Goal: Information Seeking & Learning: Learn about a topic

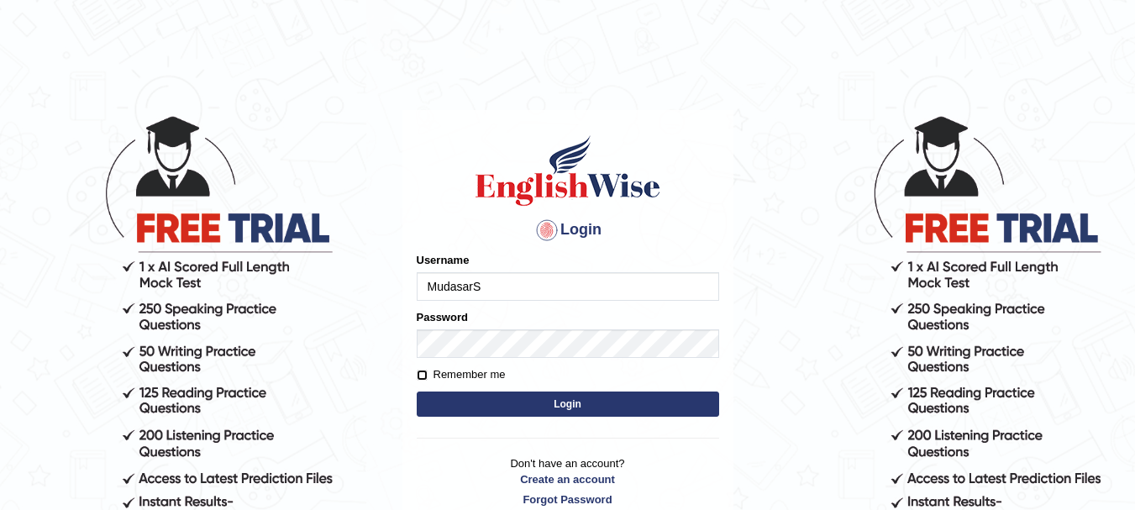
click at [425, 378] on input "Remember me" at bounding box center [422, 375] width 11 height 11
checkbox input "true"
click at [531, 404] on button "Login" at bounding box center [568, 404] width 303 height 25
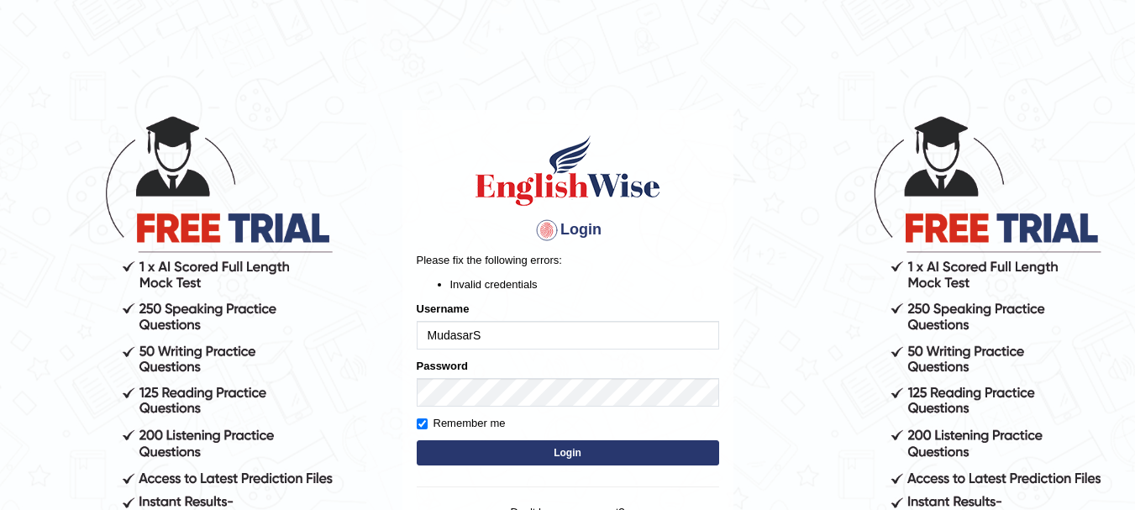
click at [462, 337] on input "MudasarS" at bounding box center [568, 335] width 303 height 29
type input "MudassarS"
click at [676, 282] on li "Invalid credentials" at bounding box center [584, 285] width 269 height 16
click at [535, 451] on button "Login" at bounding box center [568, 452] width 303 height 25
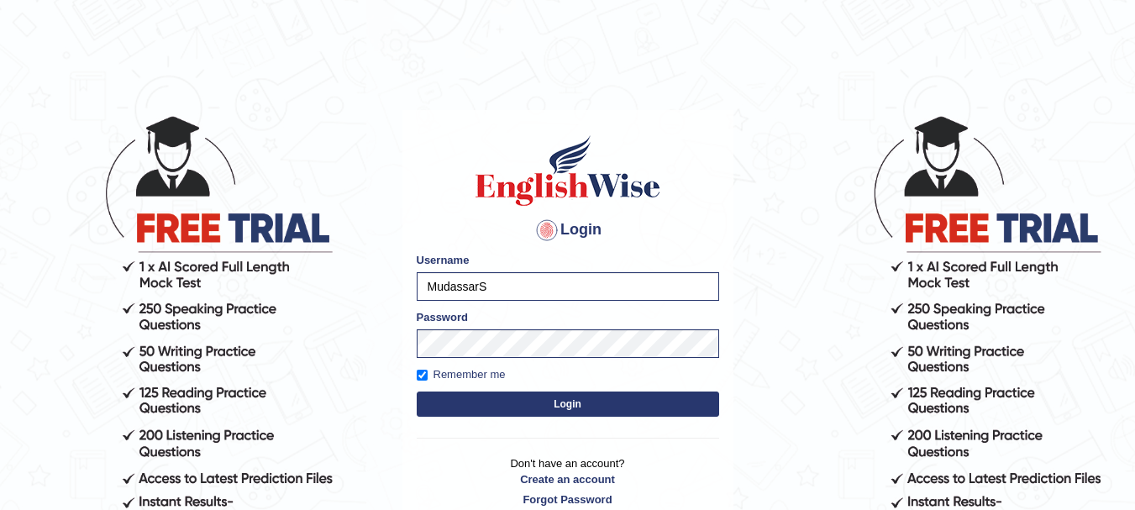
click at [577, 403] on button "Login" at bounding box center [568, 404] width 303 height 25
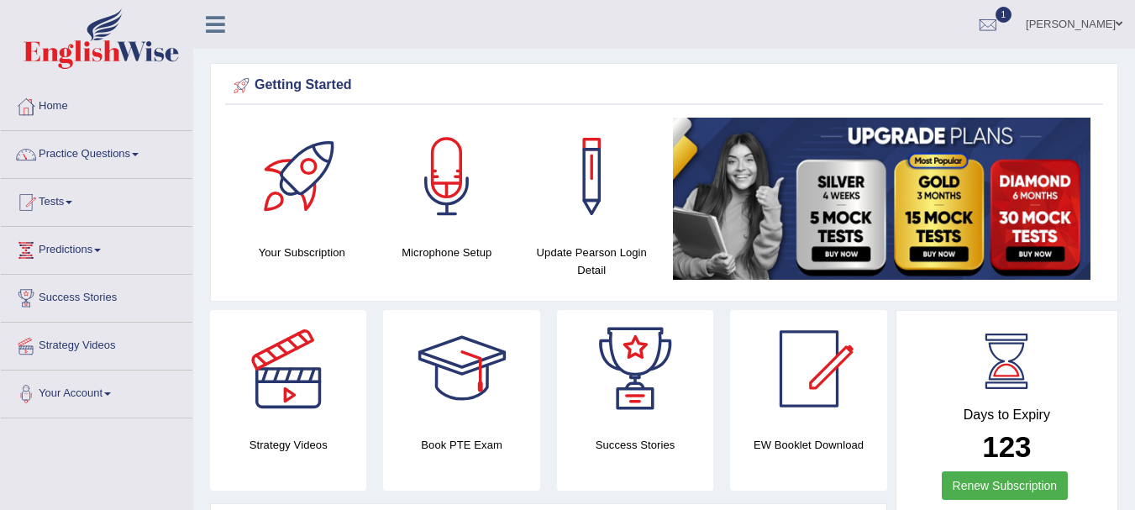
click at [98, 149] on link "Practice Questions" at bounding box center [97, 152] width 192 height 42
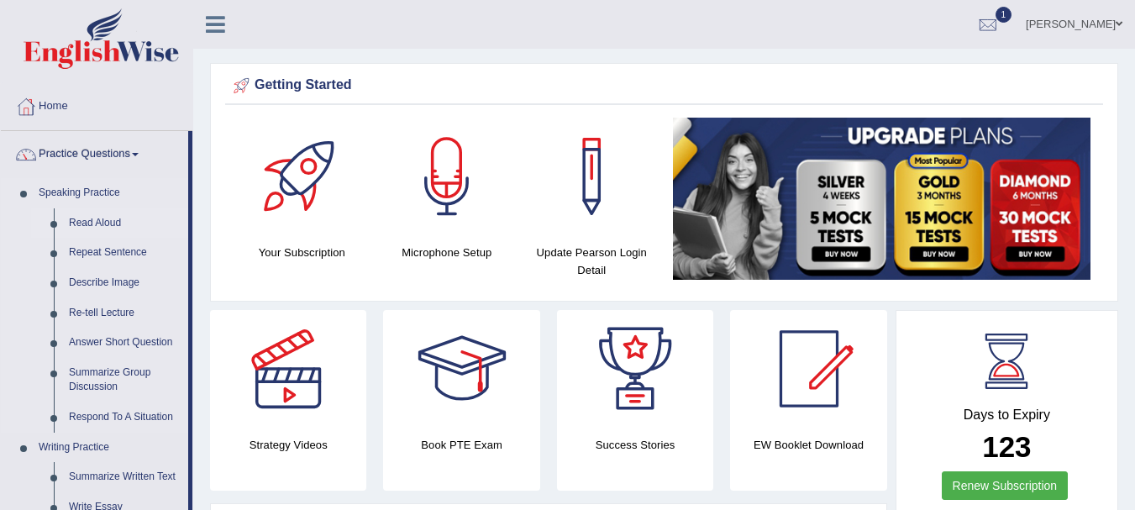
click at [97, 221] on link "Read Aloud" at bounding box center [124, 223] width 127 height 30
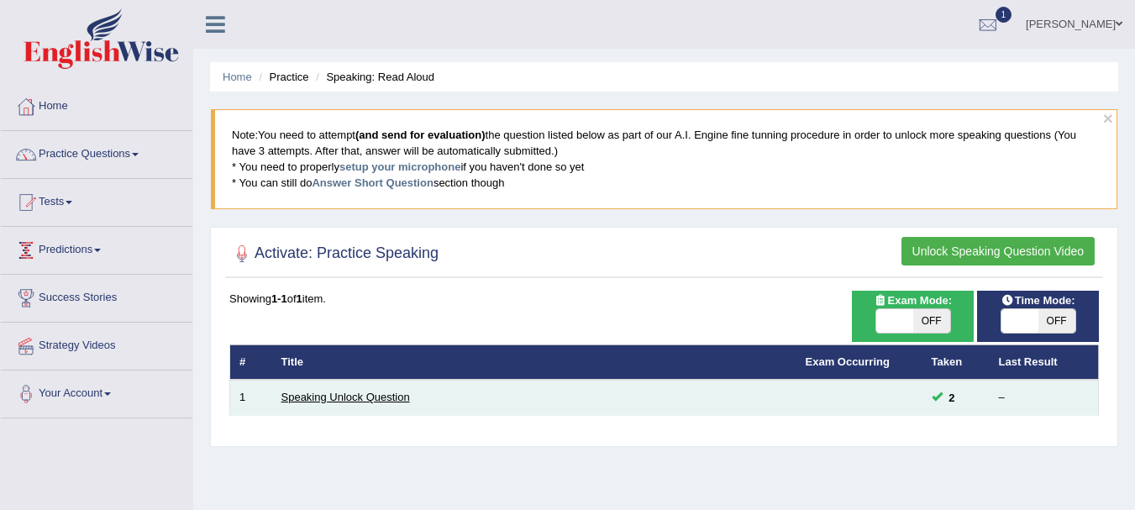
click at [329, 394] on link "Speaking Unlock Question" at bounding box center [346, 397] width 129 height 13
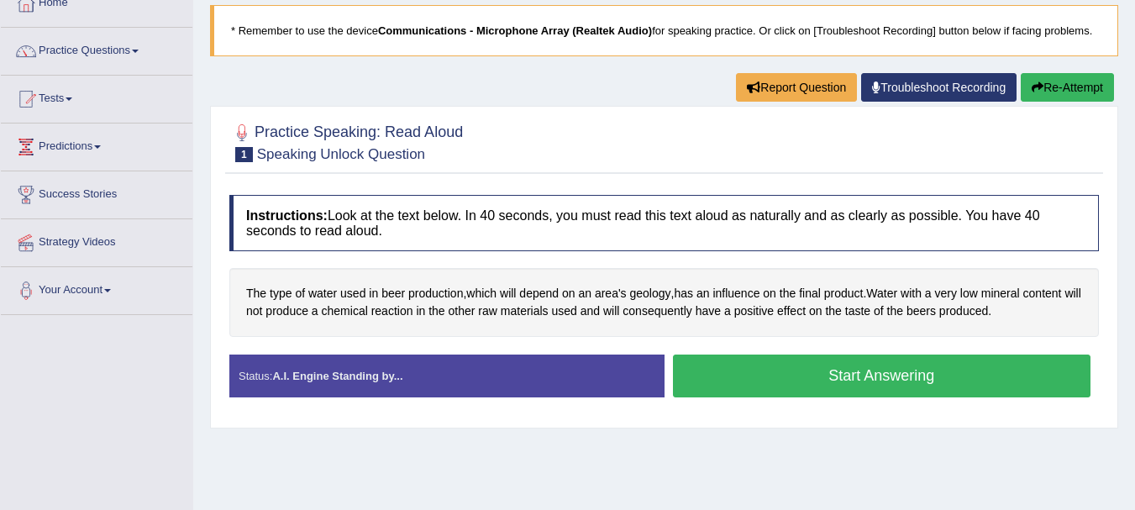
scroll to position [168, 0]
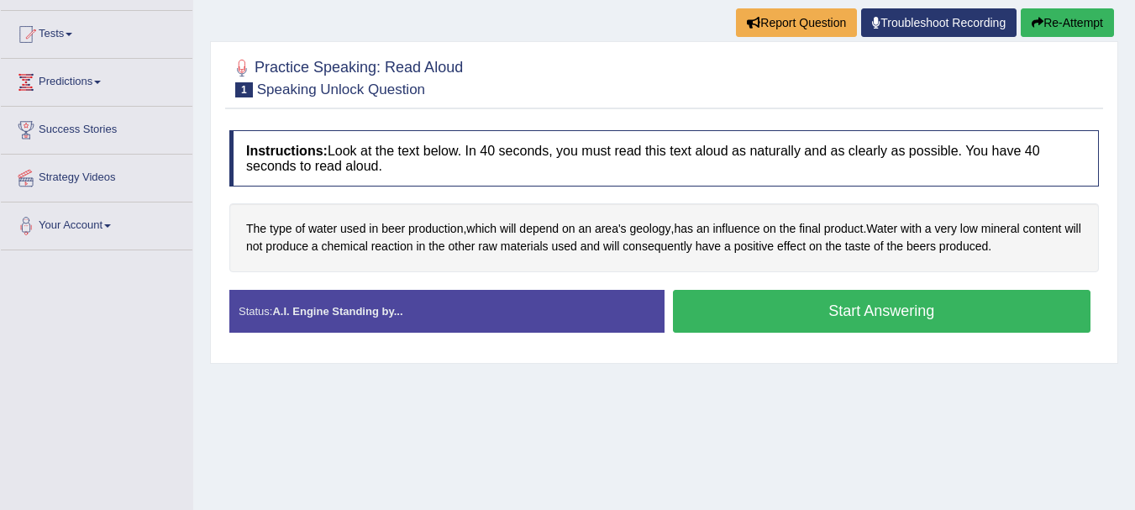
click at [835, 313] on button "Start Answering" at bounding box center [882, 311] width 419 height 43
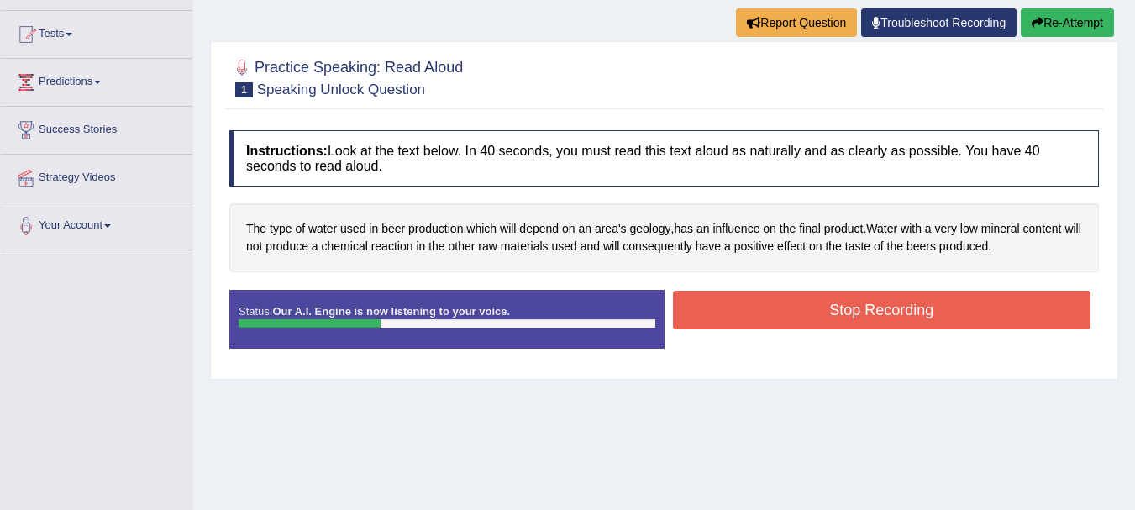
click at [819, 312] on button "Stop Recording" at bounding box center [882, 310] width 419 height 39
click at [819, 312] on div "Status: Our A.I. Engine is now listening to your voice. Start Answering Stop Re…" at bounding box center [664, 328] width 870 height 76
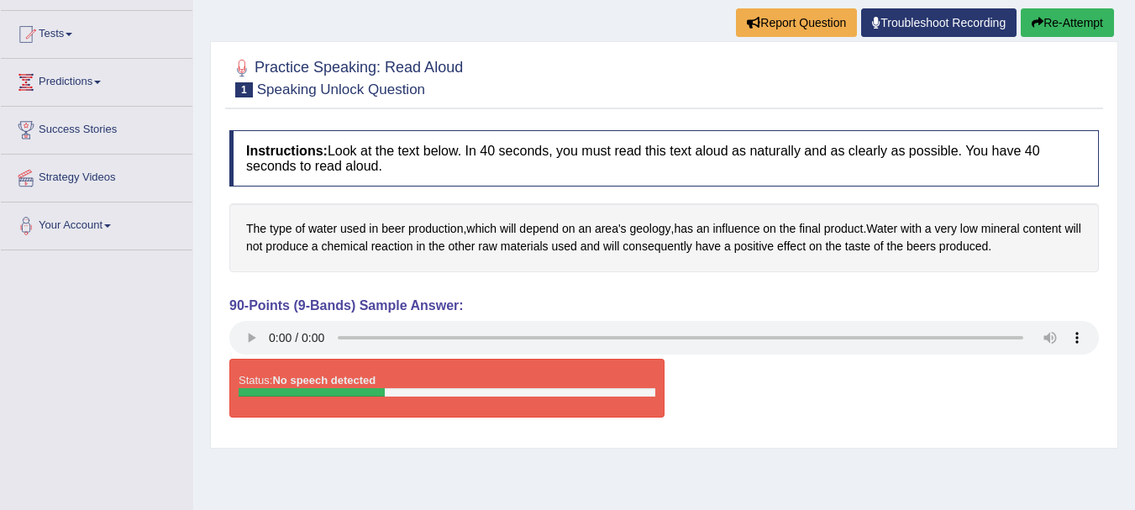
click at [793, 319] on div "90-Points (9-Bands) Sample Answer:" at bounding box center [664, 328] width 870 height 61
click at [1064, 19] on button "Re-Attempt" at bounding box center [1067, 22] width 93 height 29
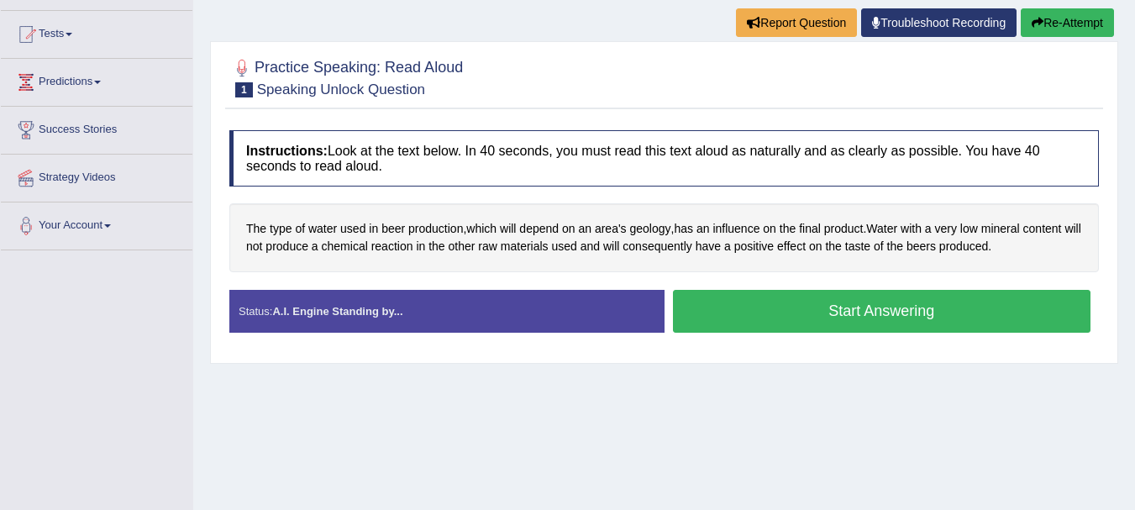
click at [849, 311] on button "Start Answering" at bounding box center [882, 311] width 419 height 43
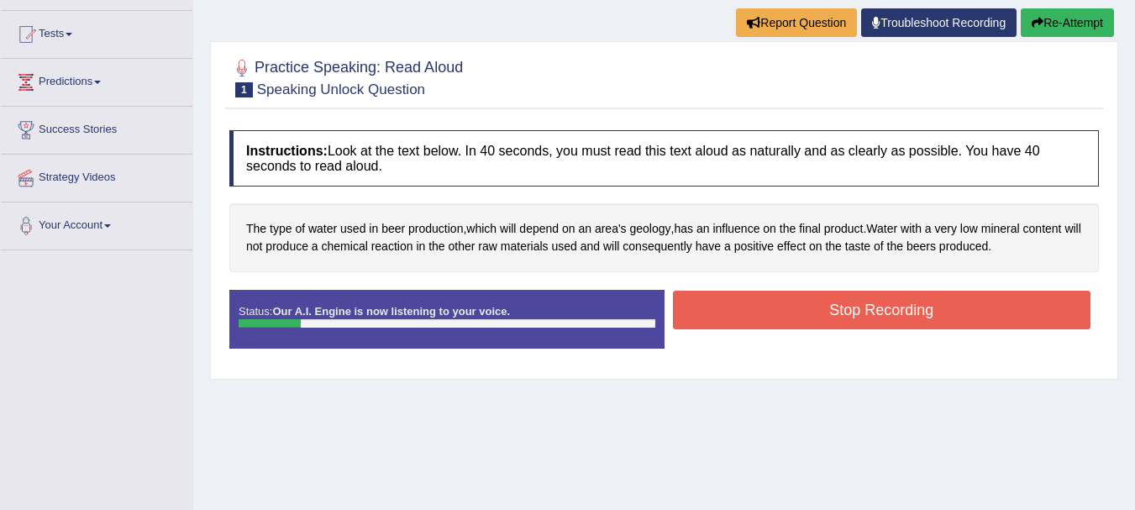
click at [849, 311] on button "Stop Recording" at bounding box center [882, 310] width 419 height 39
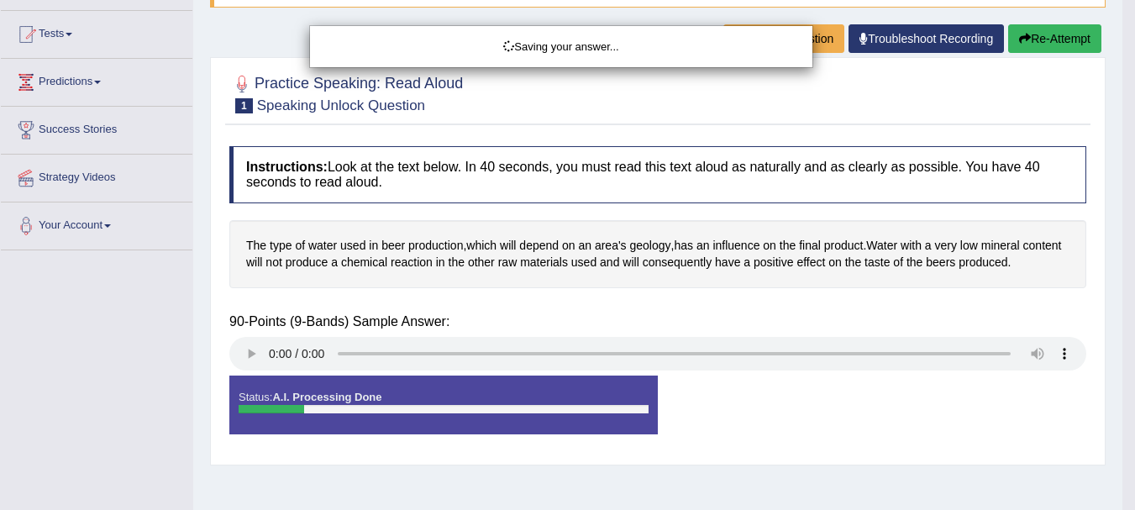
click at [1045, 63] on body "Toggle navigation Home Practice Questions Speaking Practice Read Aloud Repeat S…" at bounding box center [567, 87] width 1135 height 510
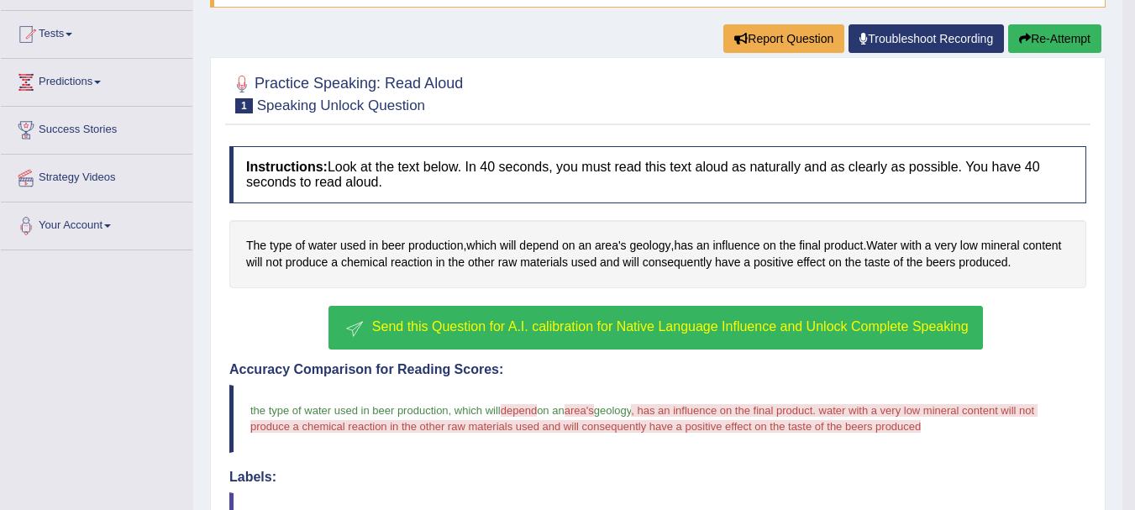
click at [751, 333] on span "Send this Question for A.I. calibration for Native Language Influence and Unloc…" at bounding box center [670, 326] width 597 height 14
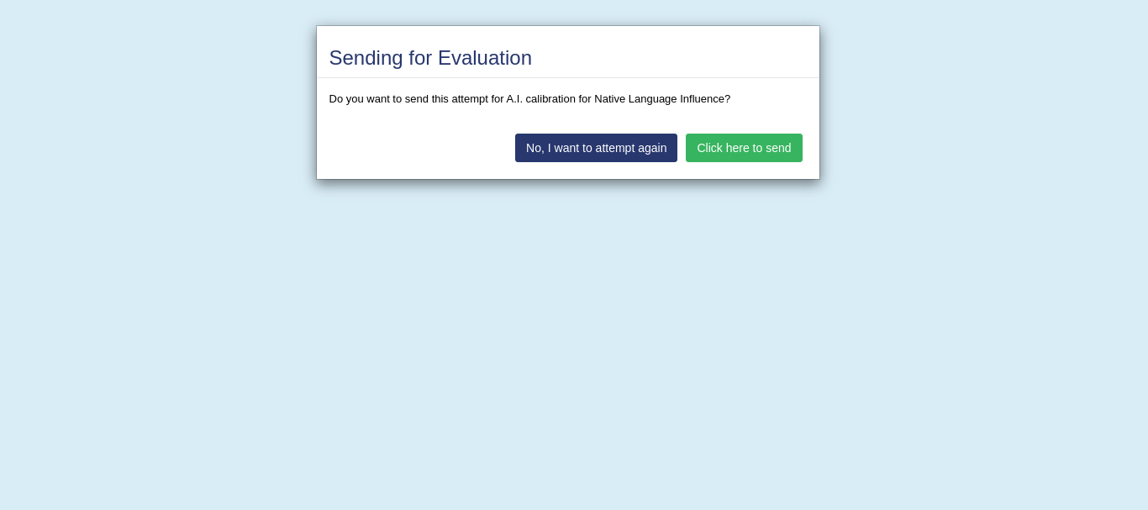
click at [751, 151] on button "Click here to send" at bounding box center [744, 148] width 116 height 29
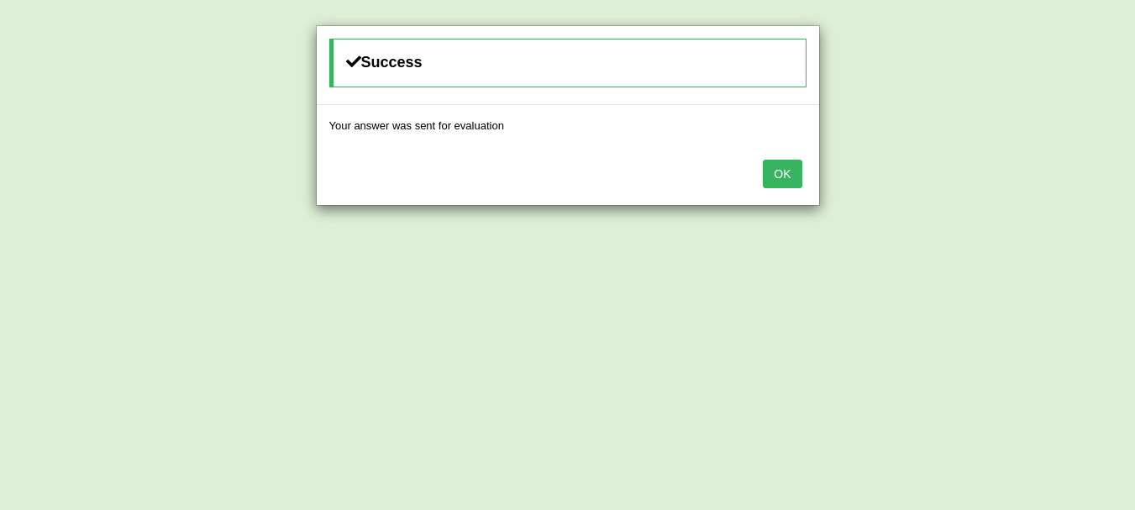
click at [765, 172] on button "OK" at bounding box center [782, 174] width 39 height 29
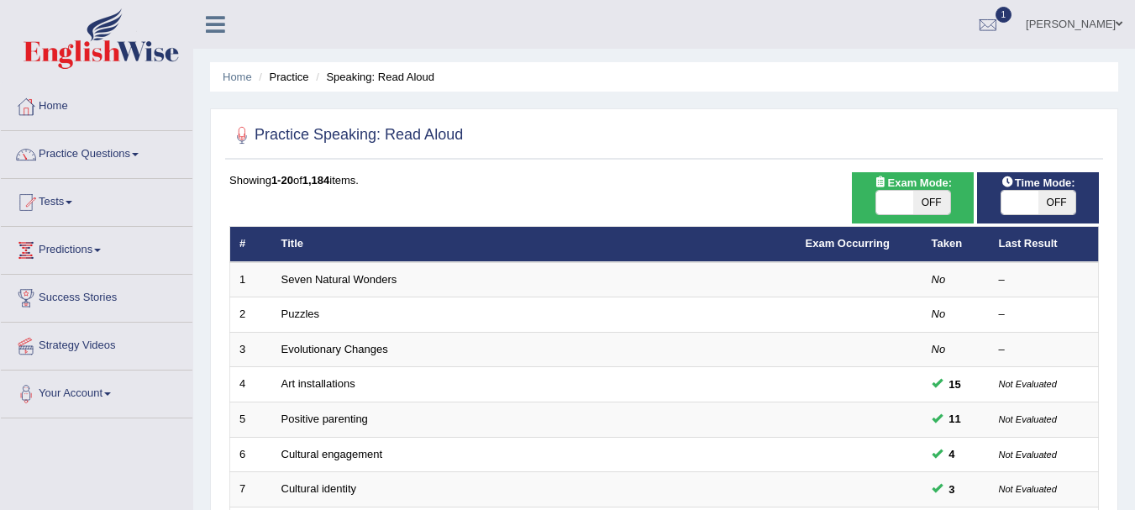
click at [1088, 18] on link "[PERSON_NAME]" at bounding box center [1075, 22] width 122 height 44
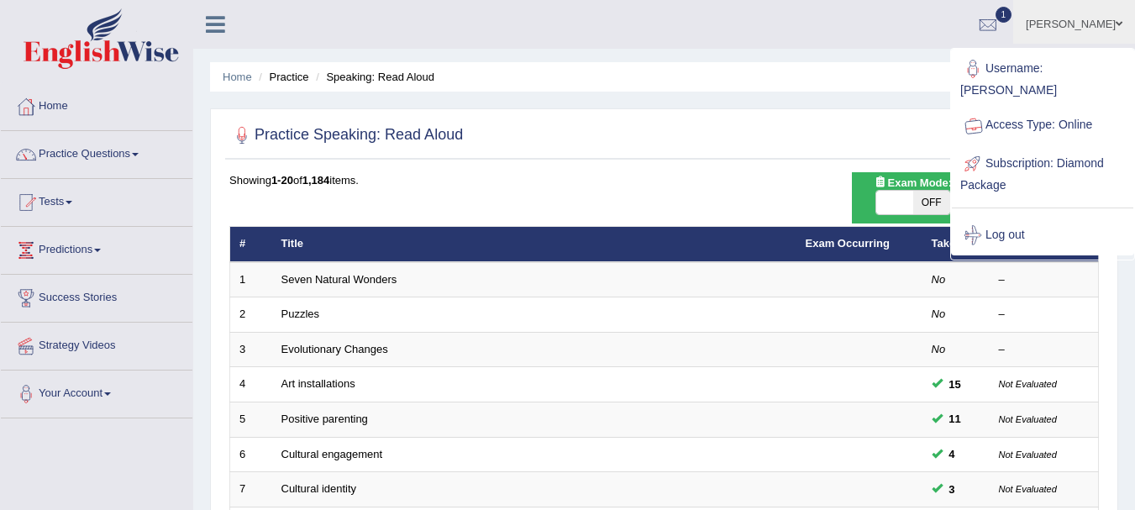
click at [783, 146] on div at bounding box center [664, 136] width 870 height 34
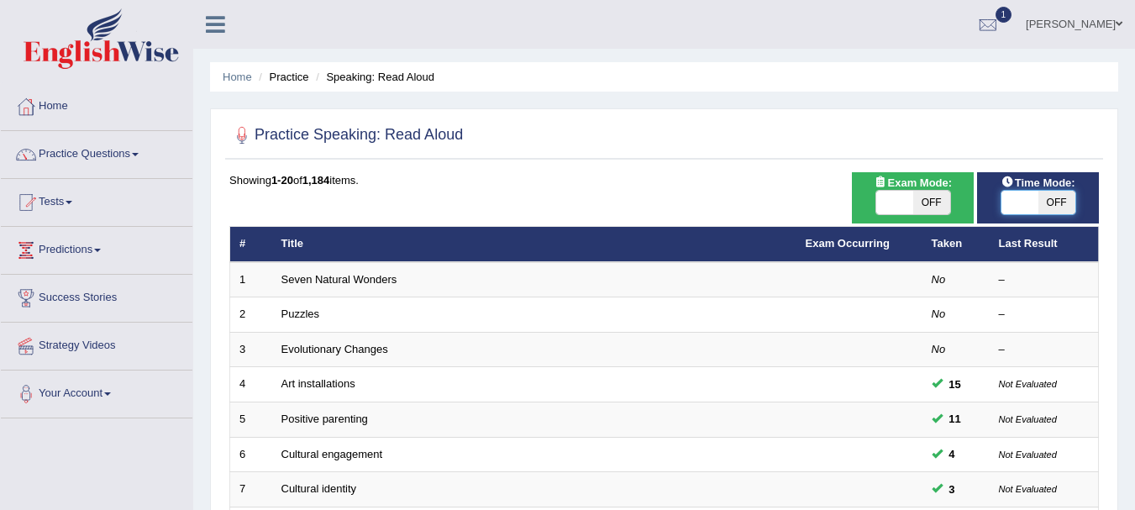
drag, startPoint x: 1022, startPoint y: 209, endPoint x: 1098, endPoint y: 206, distance: 76.6
click at [1098, 206] on div "Time Mode: ON OFF" at bounding box center [1038, 197] width 122 height 51
drag, startPoint x: 1031, startPoint y: 202, endPoint x: 1067, endPoint y: 203, distance: 35.3
click at [1067, 203] on div "ON OFF" at bounding box center [1028, 203] width 111 height 24
click at [1014, 203] on span at bounding box center [1020, 203] width 37 height 24
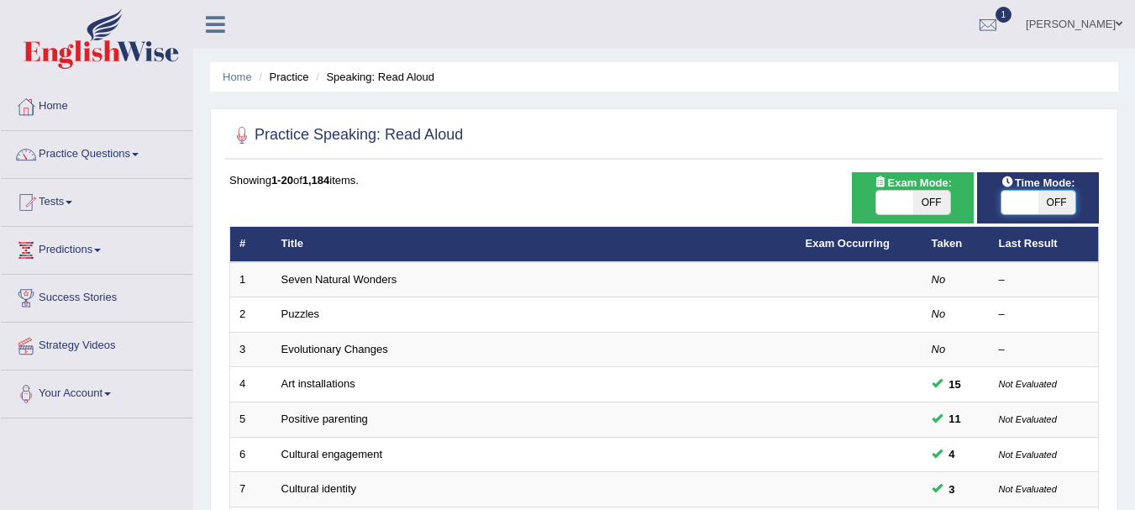
checkbox input "true"
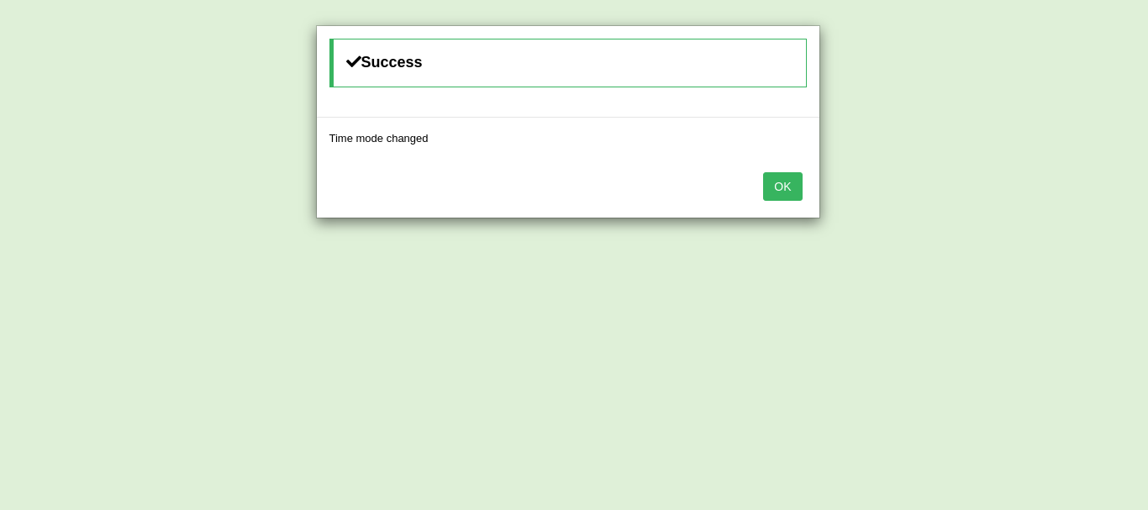
click at [797, 190] on button "OK" at bounding box center [782, 186] width 39 height 29
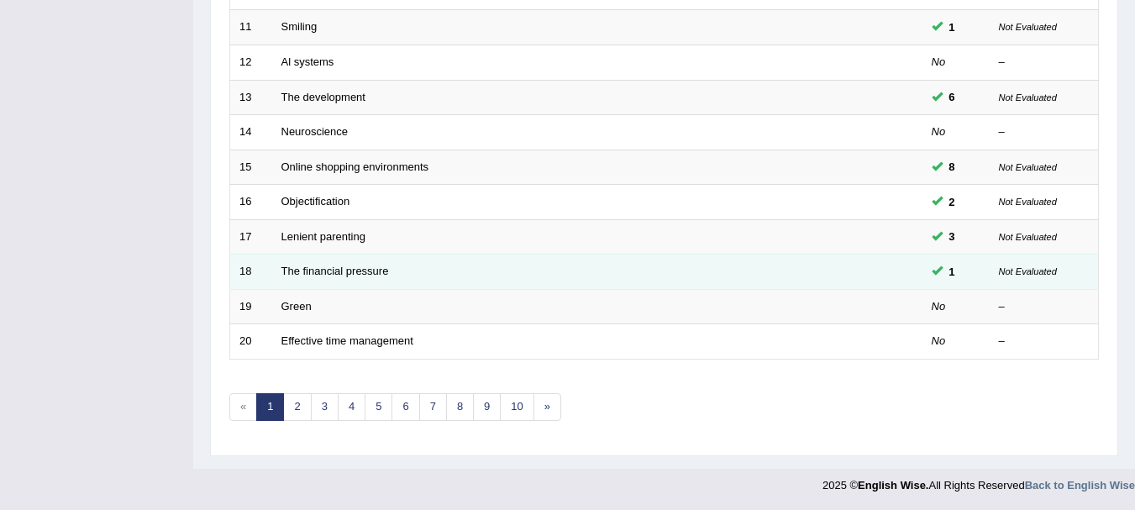
scroll to position [603, 0]
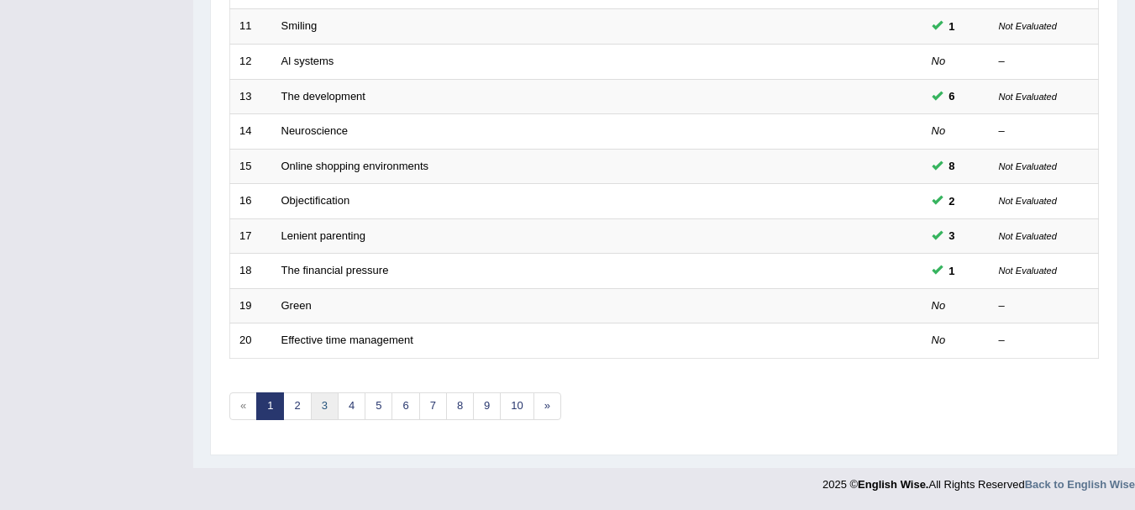
click at [318, 403] on link "3" at bounding box center [325, 406] width 28 height 28
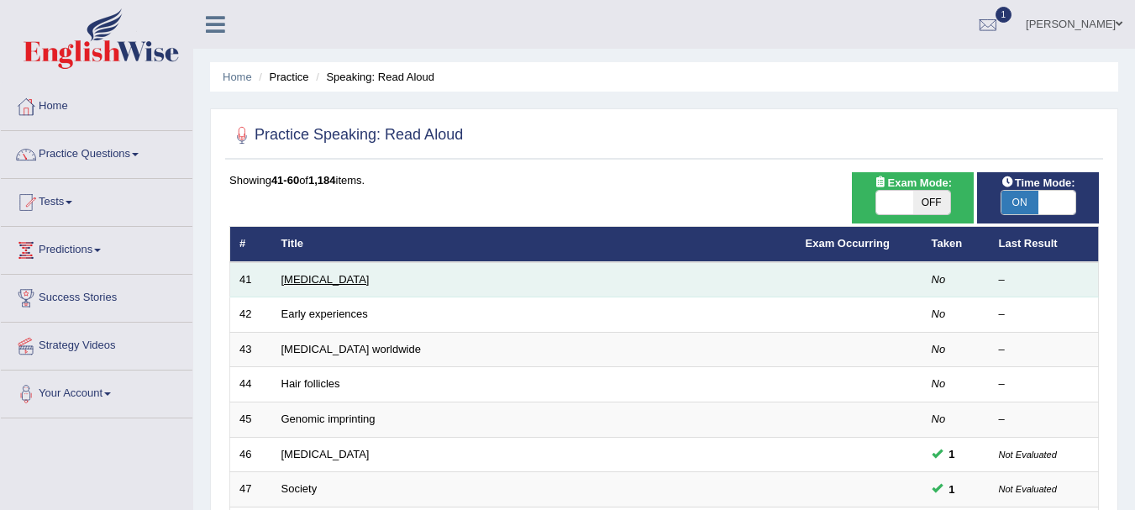
click at [334, 278] on link "Cardiac arrest" at bounding box center [326, 279] width 88 height 13
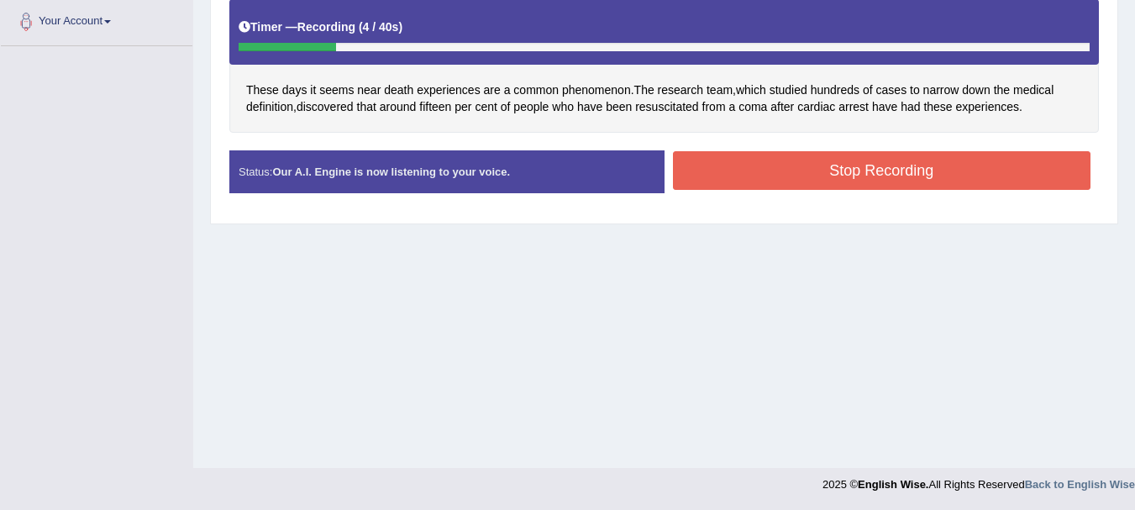
click at [816, 156] on button "Stop Recording" at bounding box center [882, 170] width 419 height 39
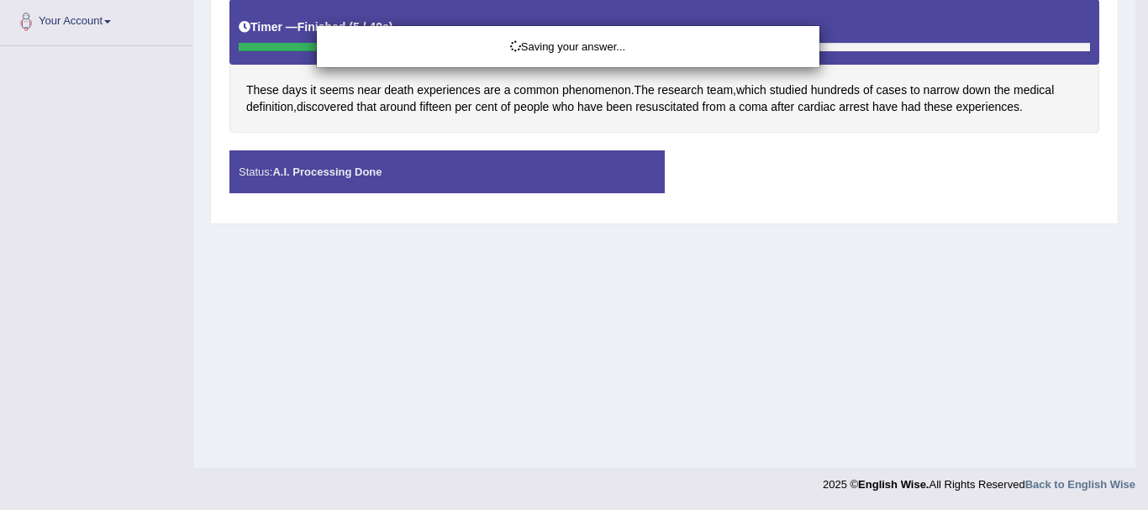
click at [529, 369] on div "Saving your answer..." at bounding box center [574, 255] width 1148 height 510
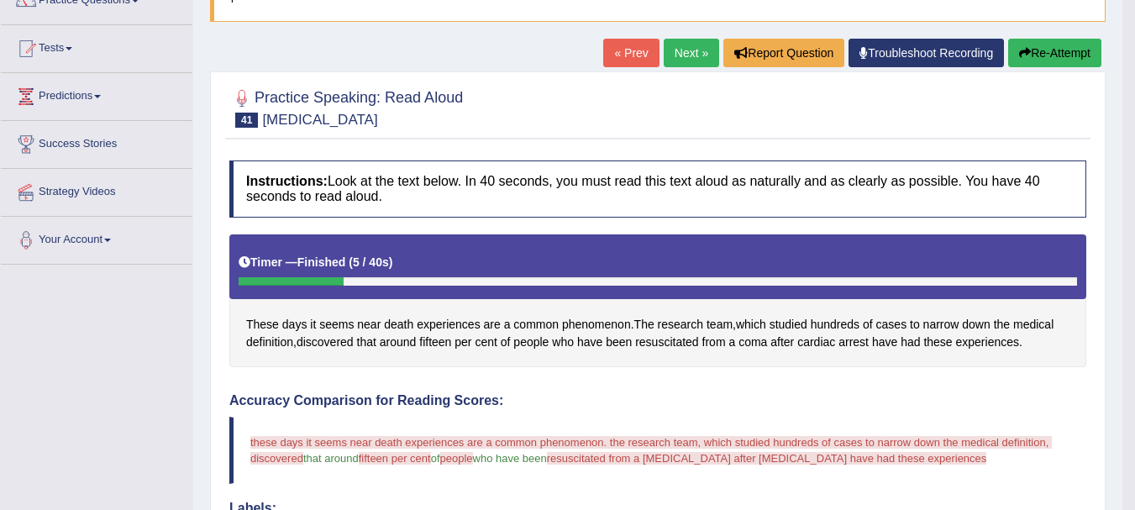
scroll to position [155, 0]
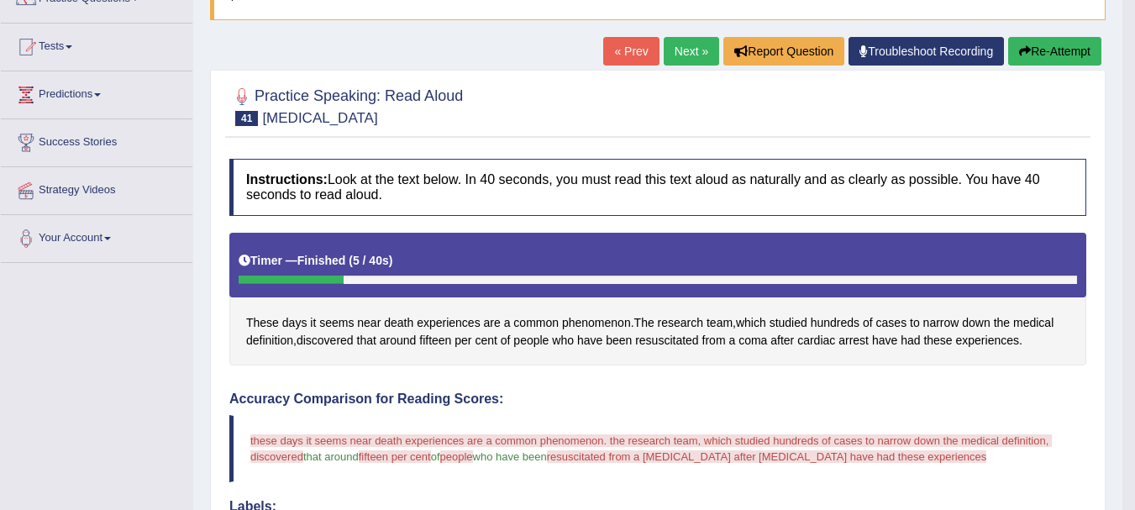
click at [1047, 55] on button "Re-Attempt" at bounding box center [1055, 51] width 93 height 29
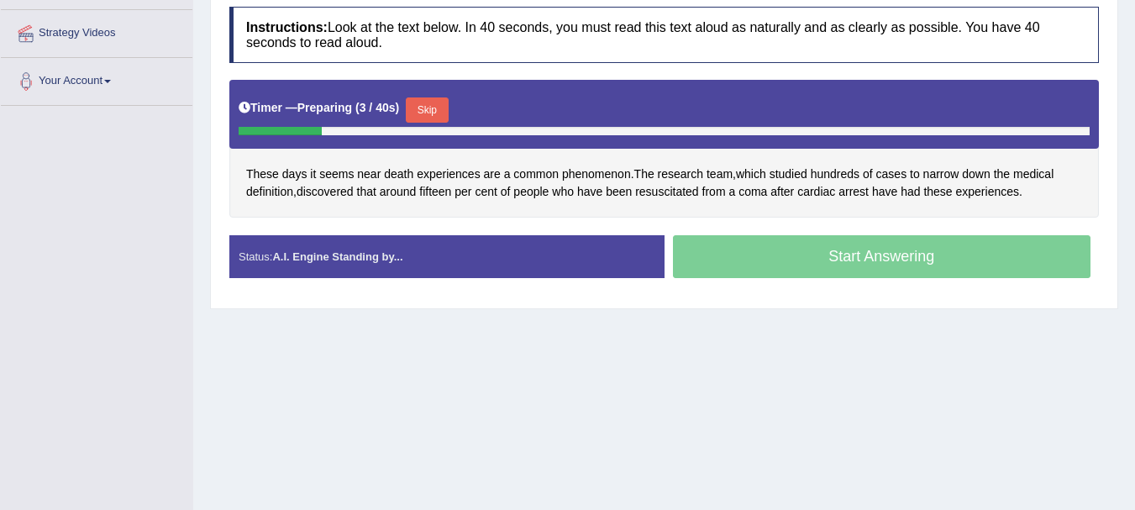
scroll to position [325, 0]
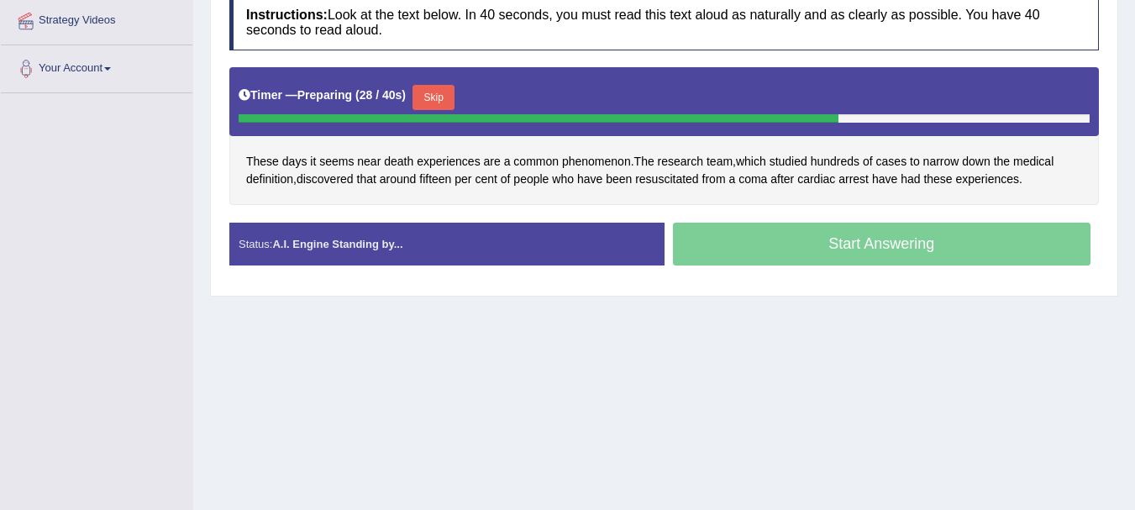
click at [582, 374] on div "Home Practice Speaking: Read Aloud Cardiac arrest * Remember to use the device …" at bounding box center [664, 95] width 942 height 840
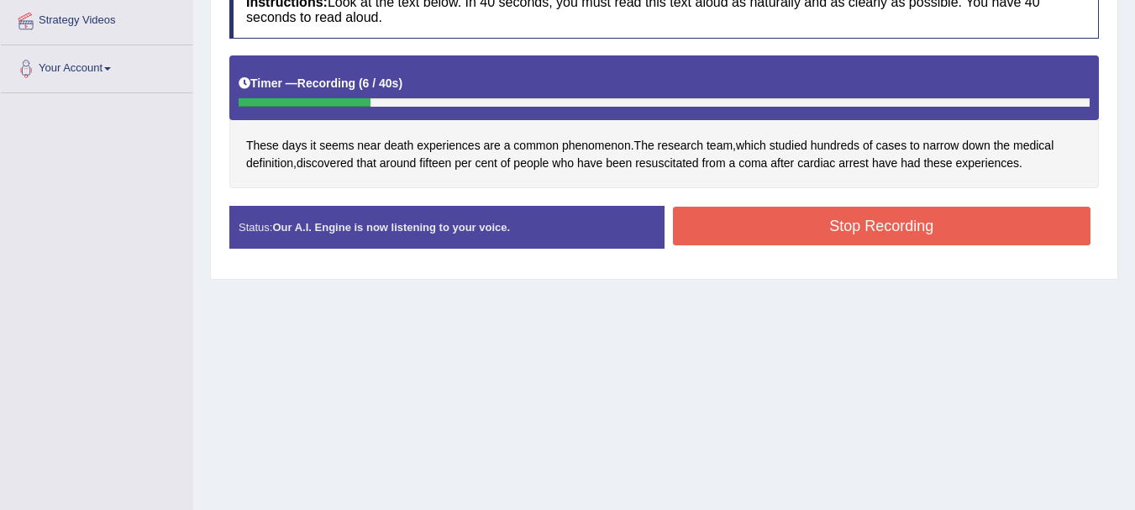
click at [872, 223] on button "Stop Recording" at bounding box center [882, 226] width 419 height 39
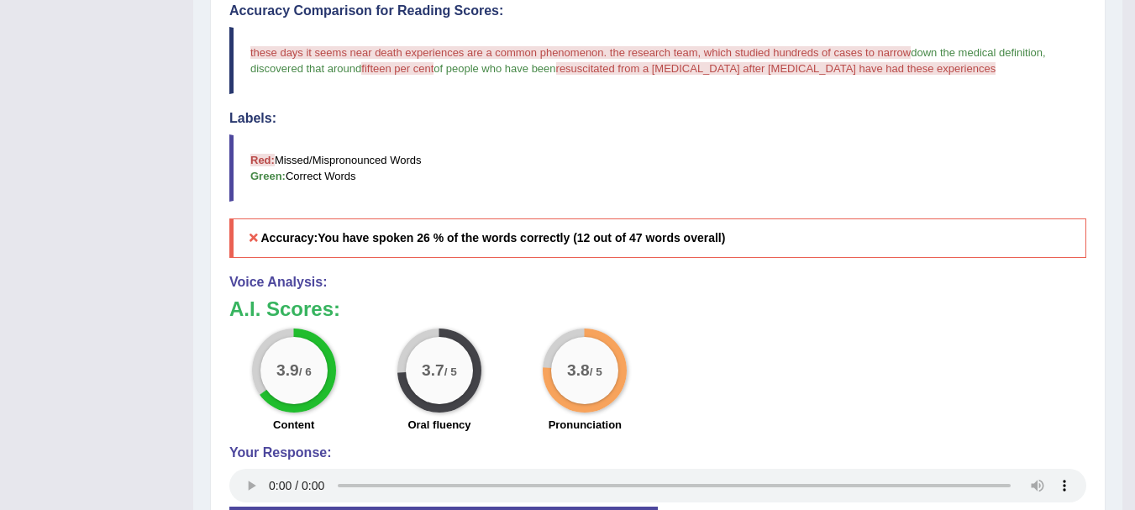
scroll to position [571, 0]
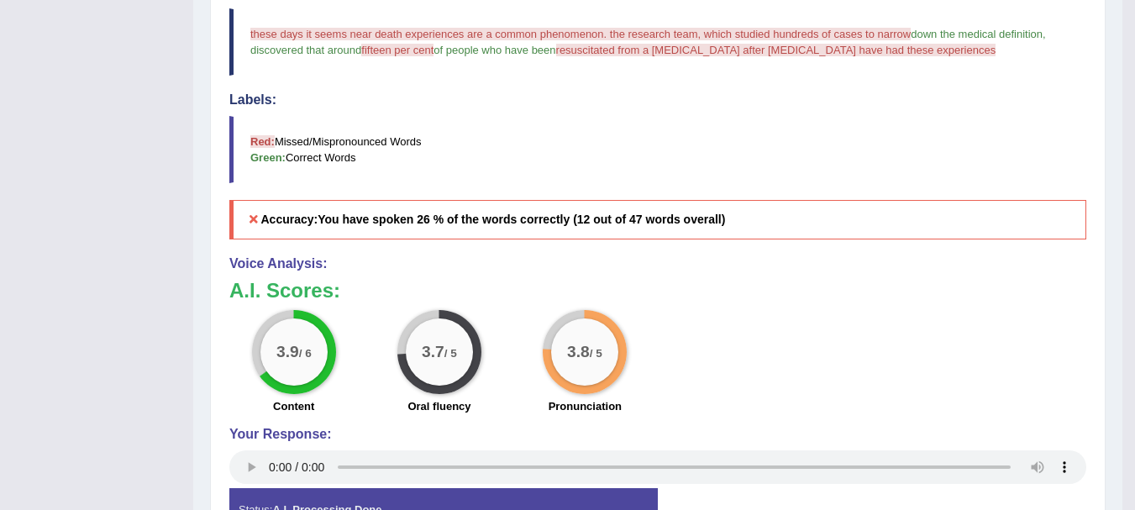
click at [710, 93] on h4 "Labels:" at bounding box center [657, 99] width 857 height 15
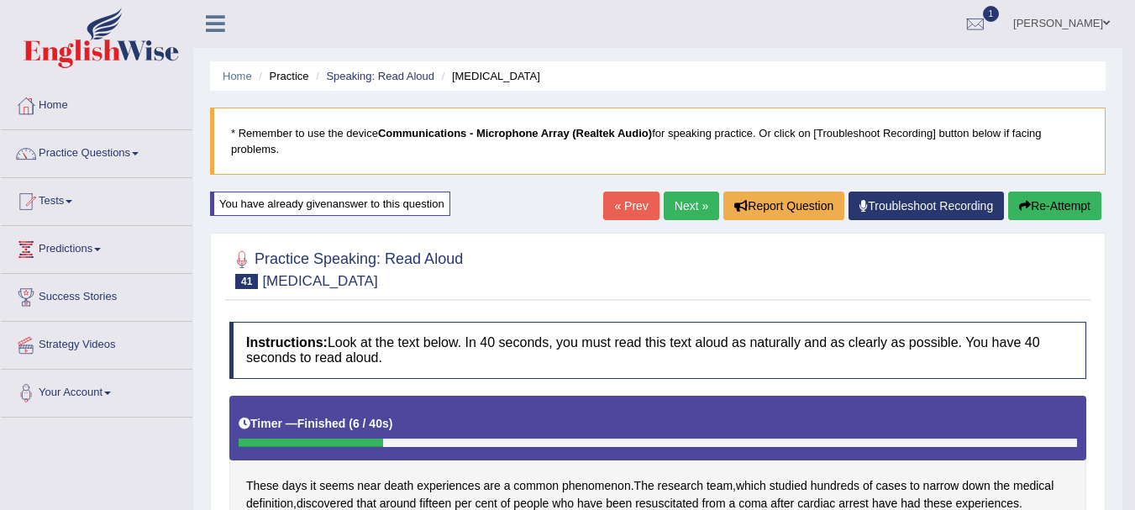
scroll to position [0, 0]
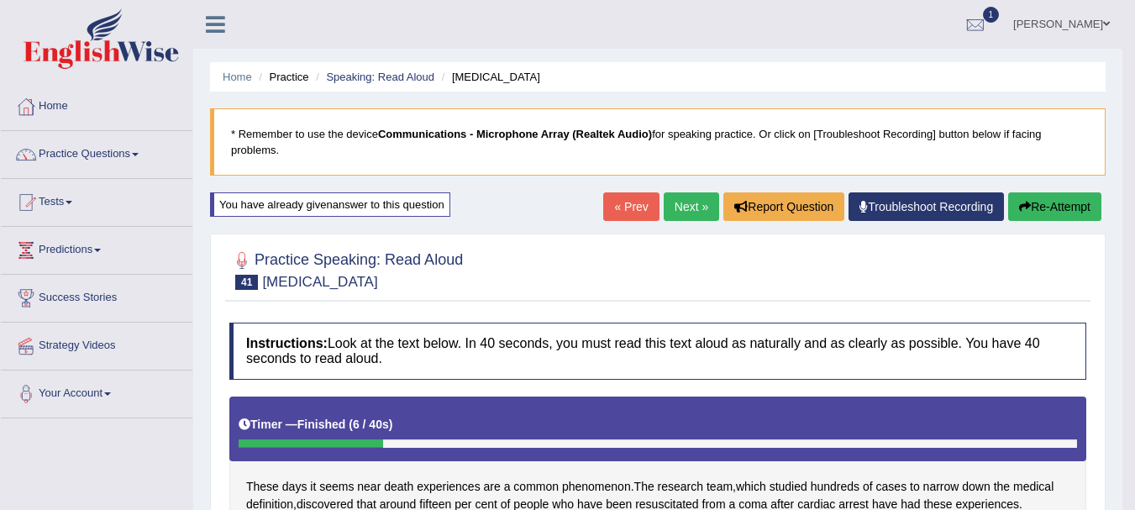
click at [676, 198] on link "Next »" at bounding box center [691, 206] width 55 height 29
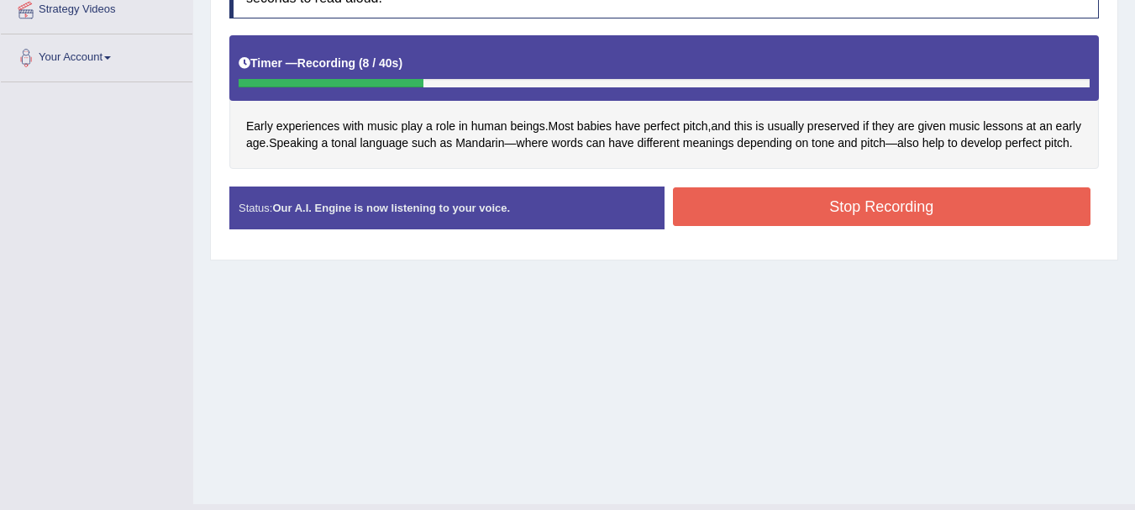
click at [830, 226] on button "Stop Recording" at bounding box center [882, 206] width 419 height 39
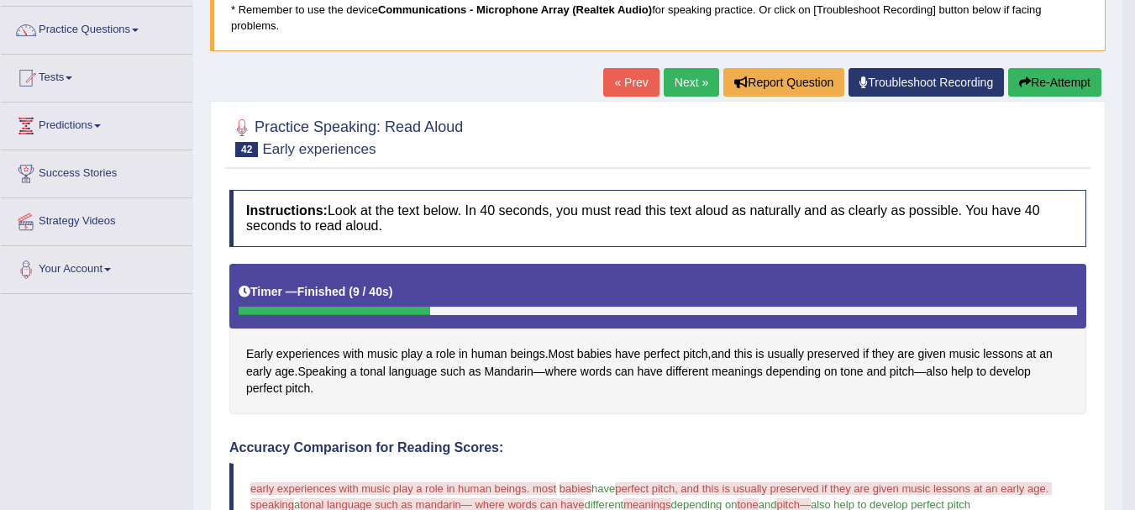
scroll to position [127, 0]
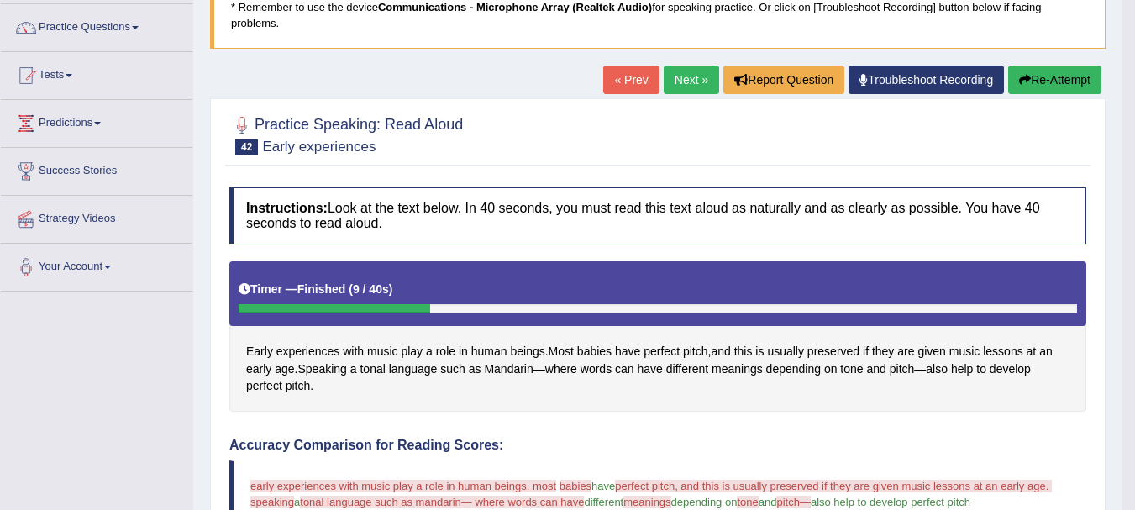
click at [1040, 81] on button "Re-Attempt" at bounding box center [1055, 80] width 93 height 29
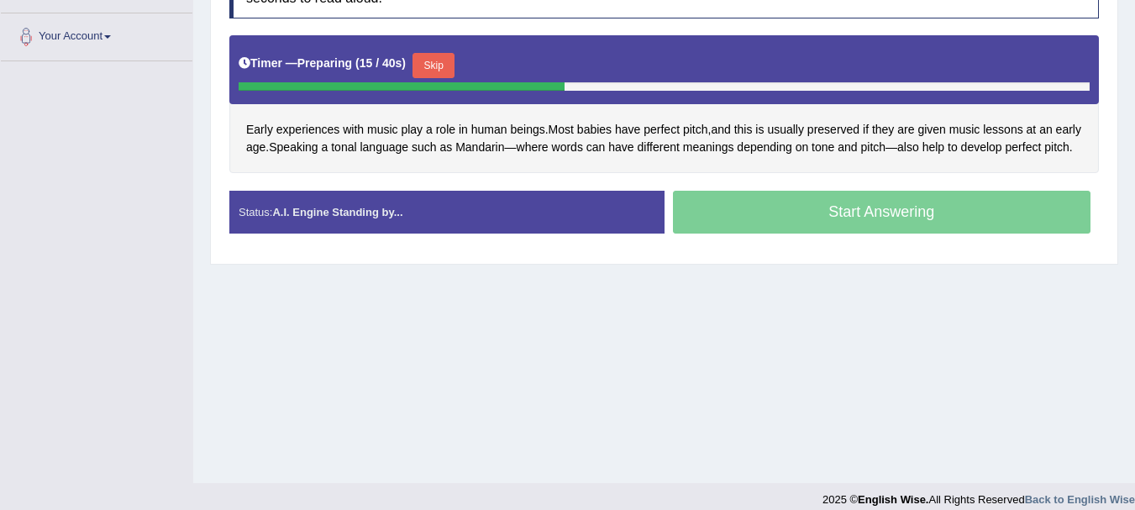
scroll to position [355, 0]
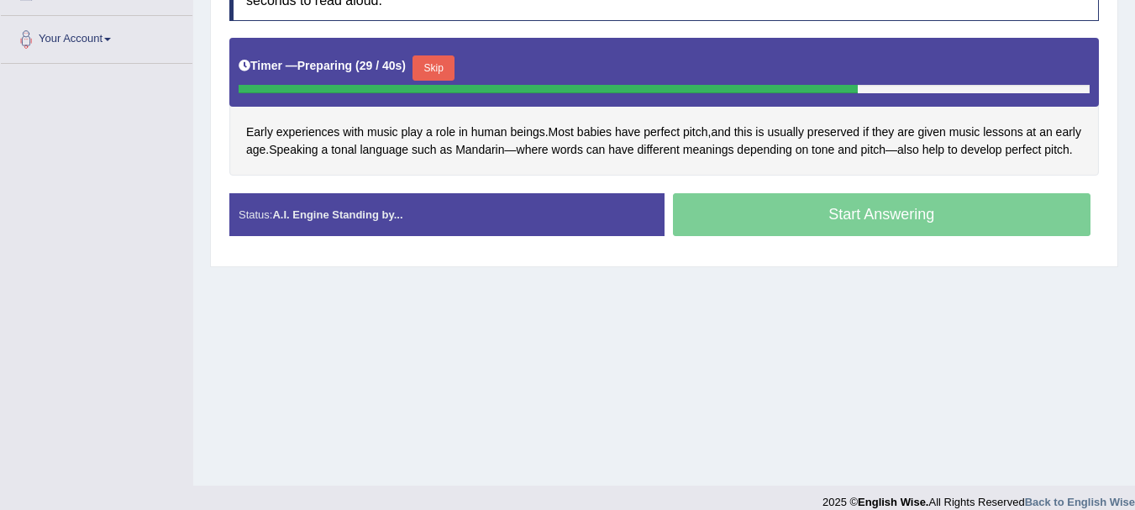
click at [460, 319] on div "Home Practice Speaking: Read Aloud Early experiences * Remember to use the devi…" at bounding box center [664, 65] width 942 height 840
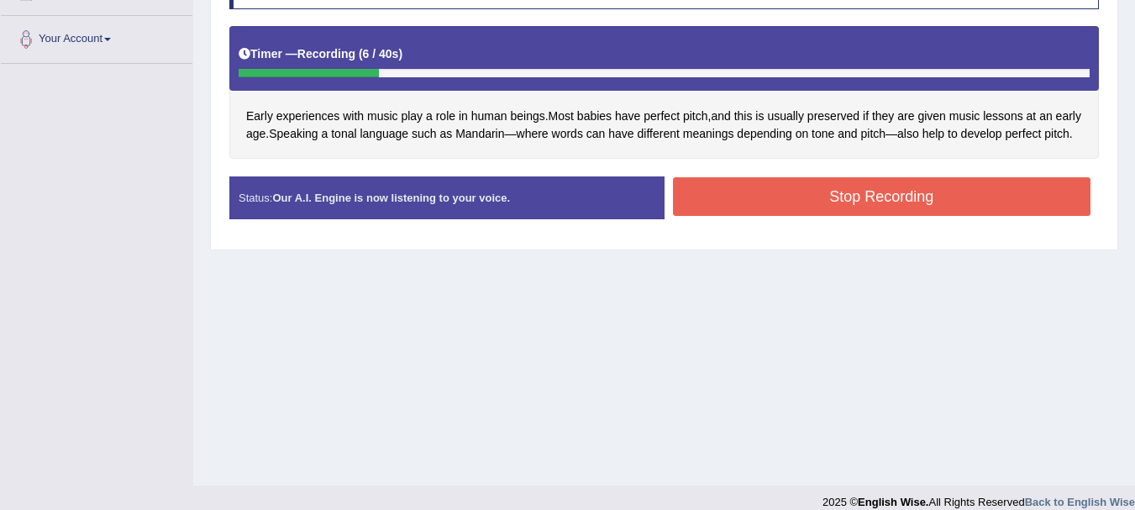
click at [867, 203] on button "Stop Recording" at bounding box center [882, 196] width 419 height 39
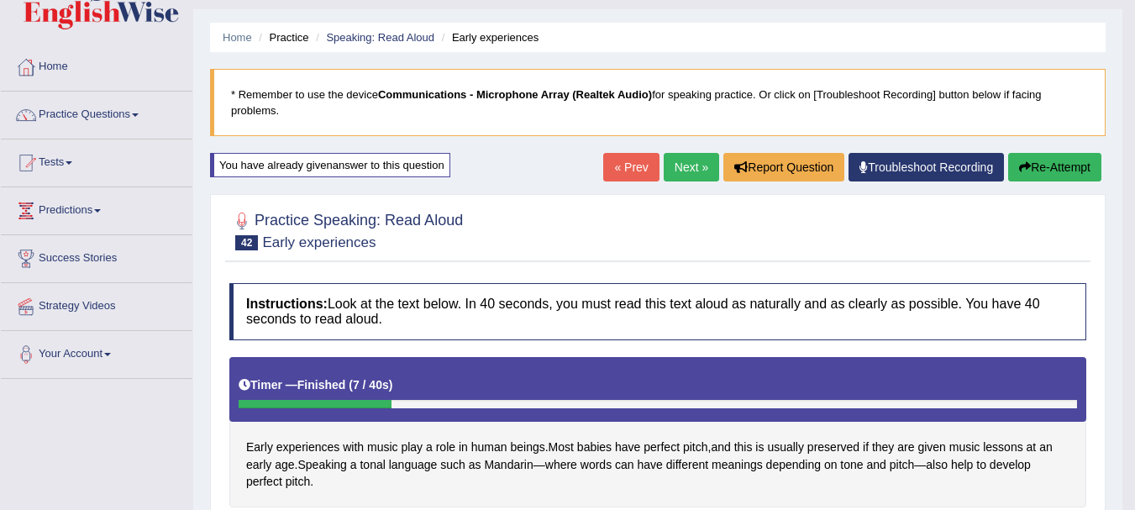
scroll to position [46, 0]
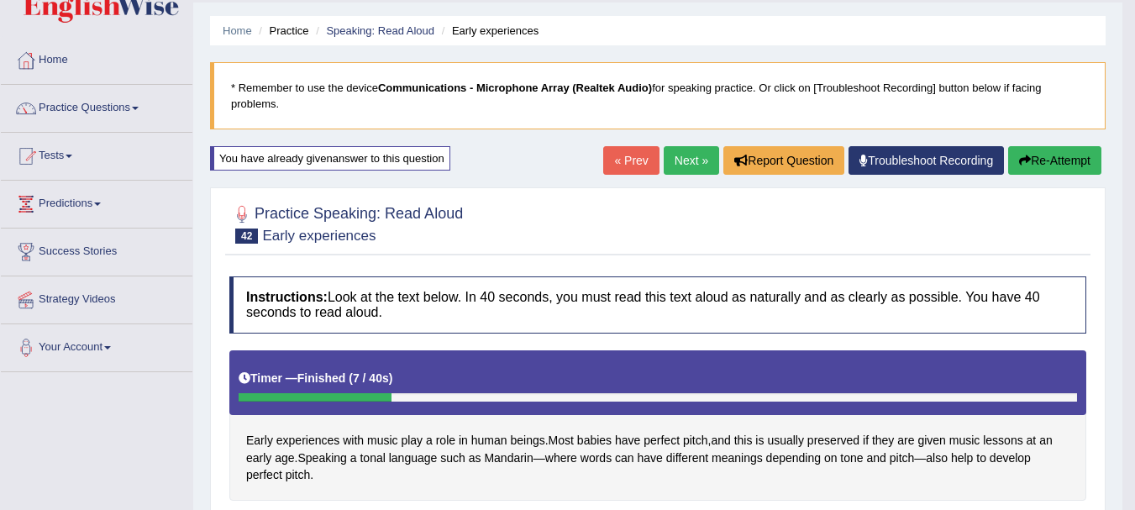
click at [684, 162] on link "Next »" at bounding box center [691, 160] width 55 height 29
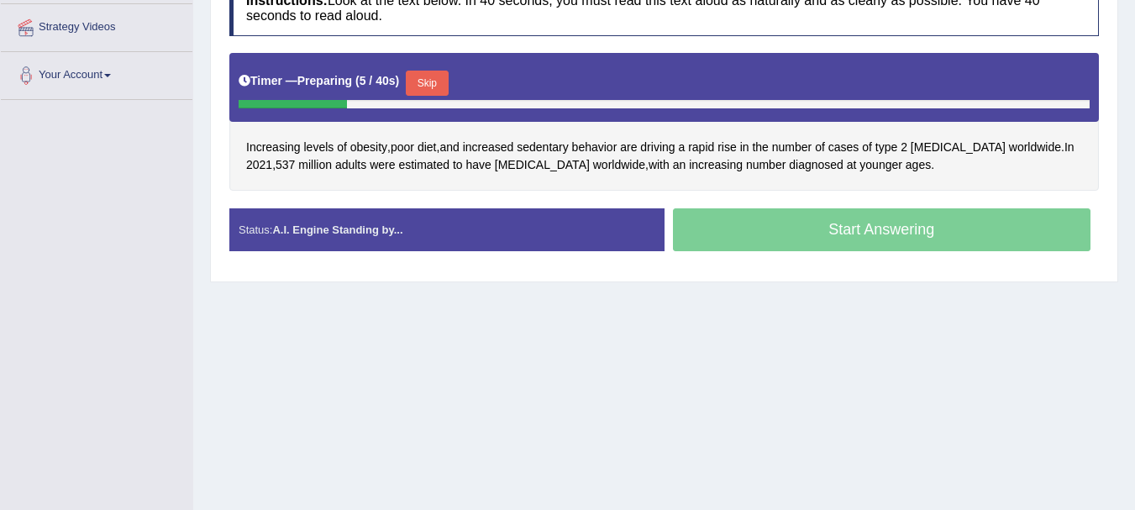
scroll to position [320, 0]
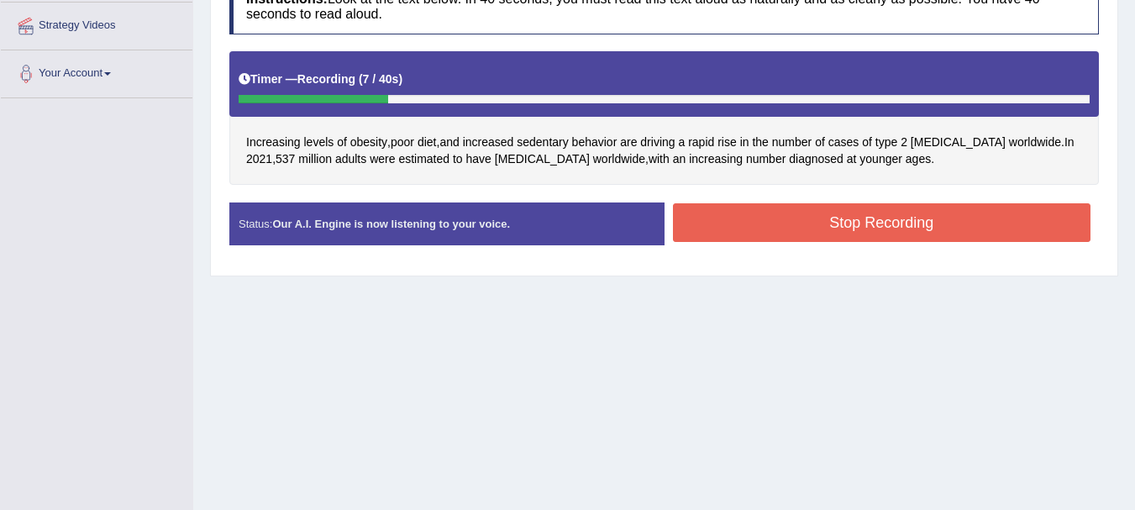
click at [840, 228] on button "Stop Recording" at bounding box center [882, 222] width 419 height 39
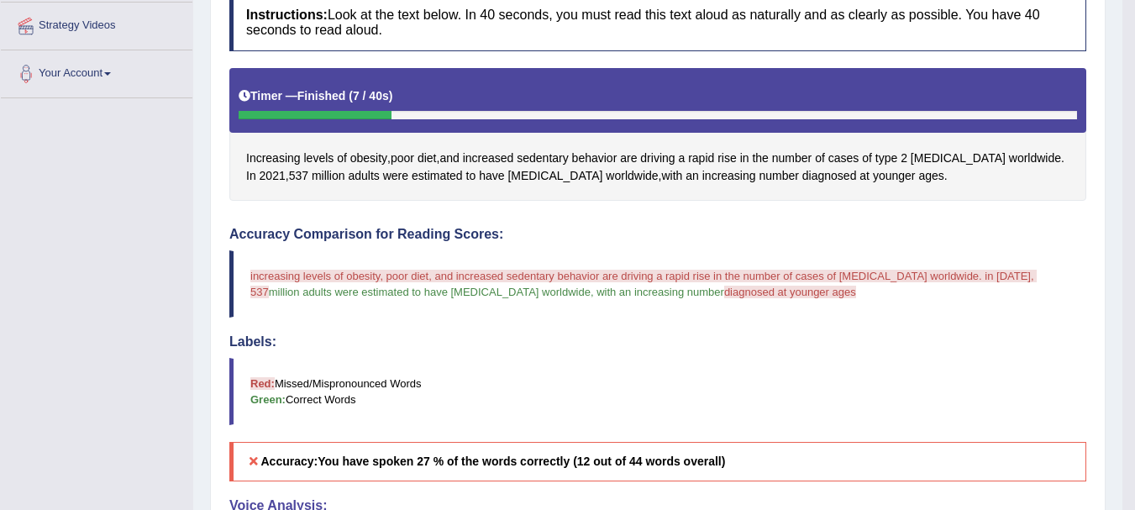
drag, startPoint x: 840, startPoint y: 228, endPoint x: 1143, endPoint y: 242, distance: 303.7
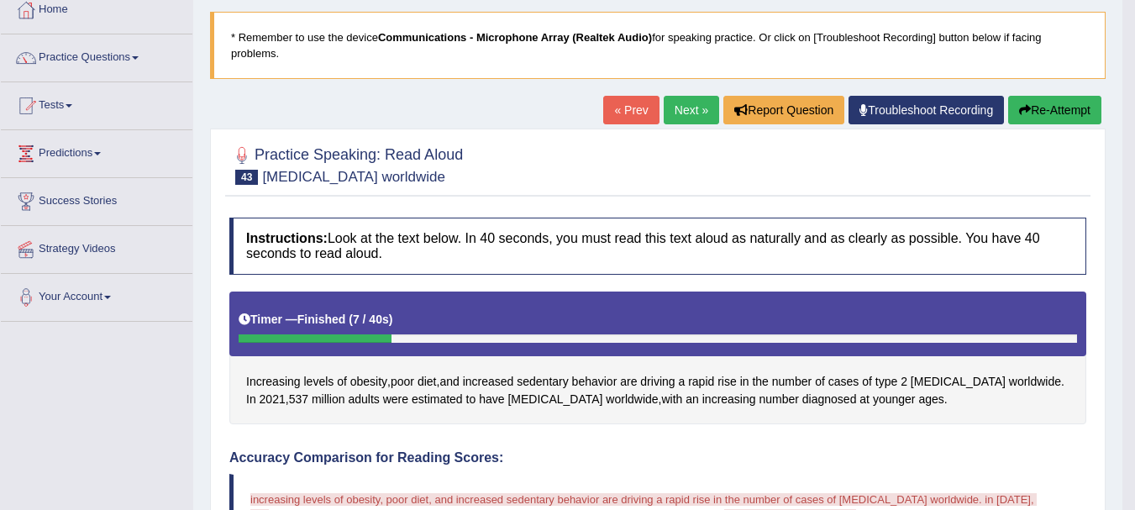
scroll to position [33, 0]
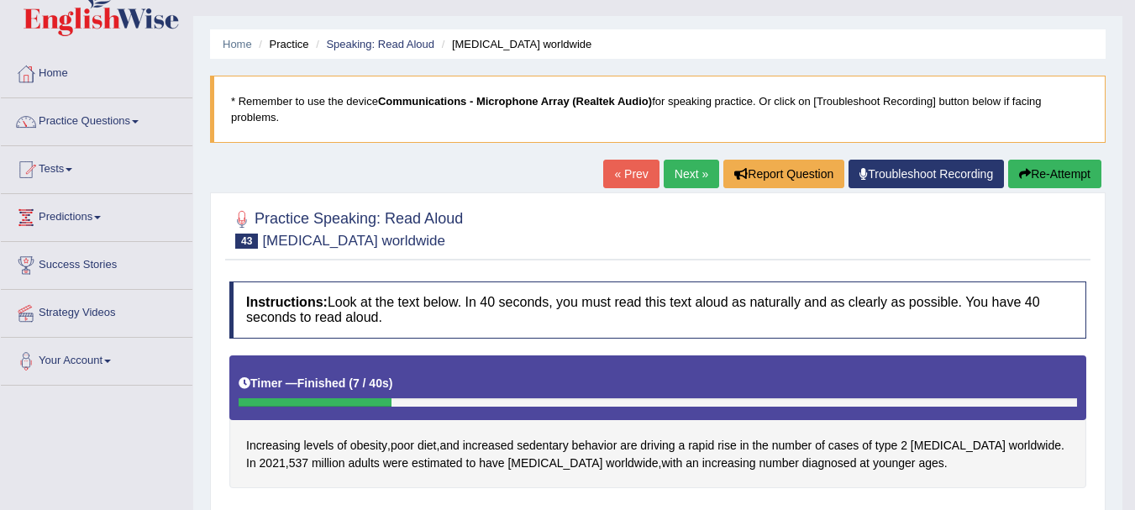
click at [1039, 171] on button "Re-Attempt" at bounding box center [1055, 174] width 93 height 29
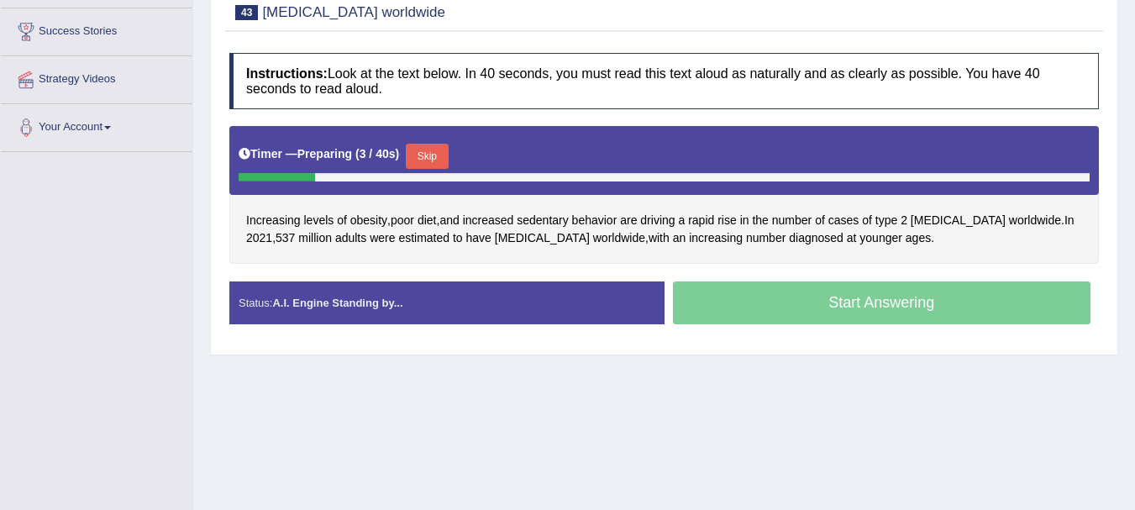
scroll to position [269, 0]
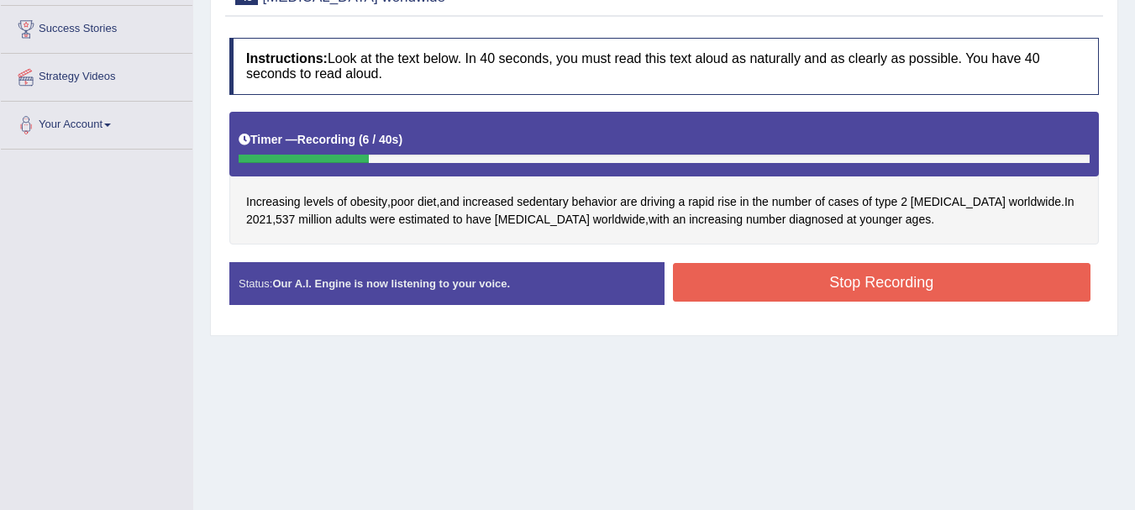
click at [846, 289] on button "Stop Recording" at bounding box center [882, 282] width 419 height 39
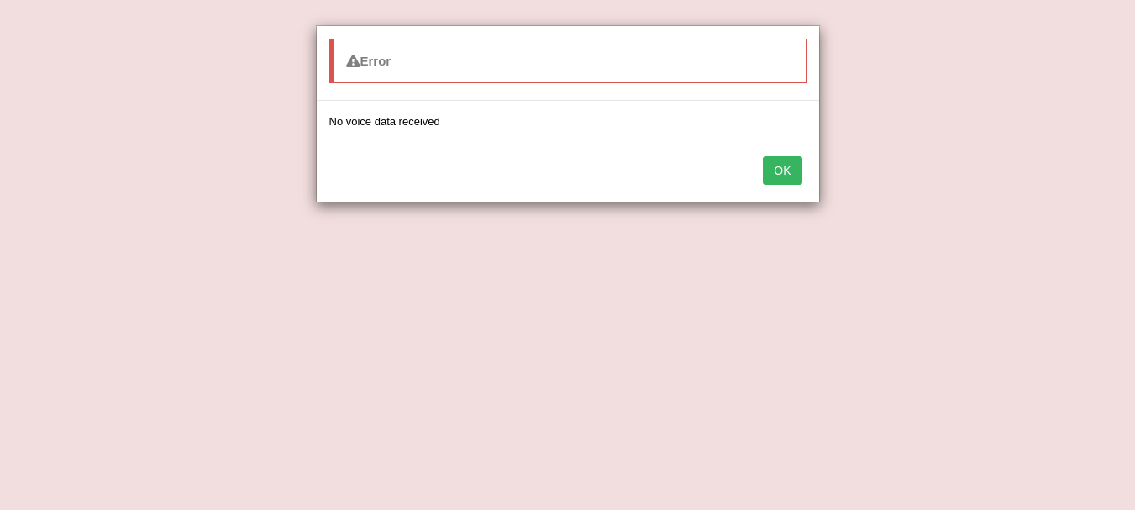
click at [765, 171] on button "OK" at bounding box center [782, 170] width 39 height 29
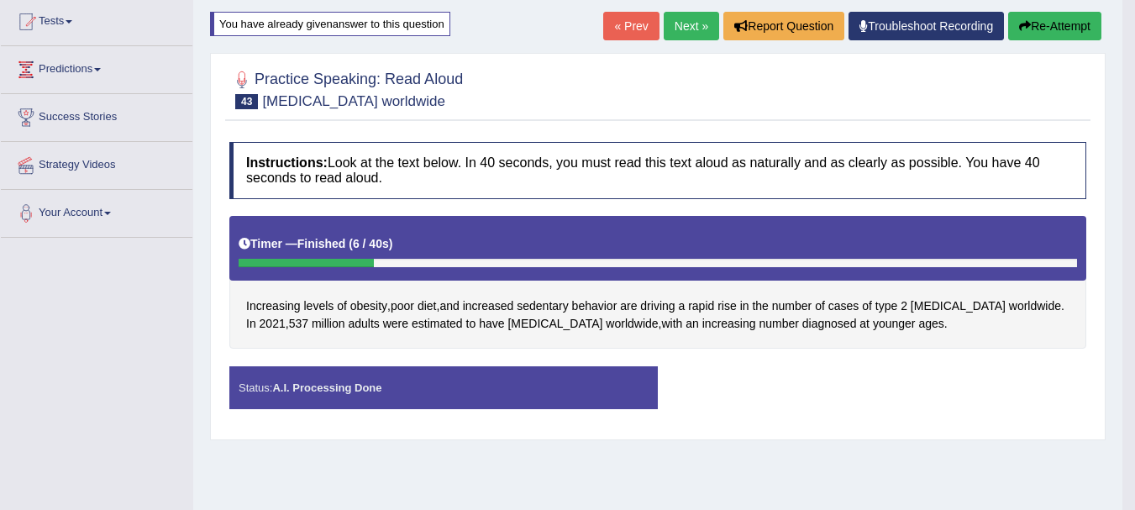
scroll to position [150, 0]
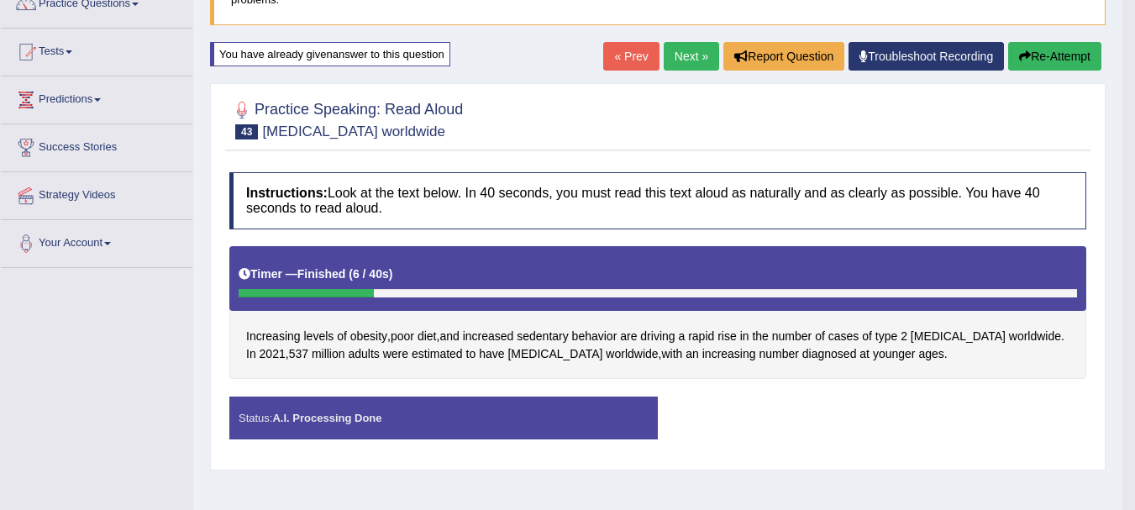
click at [1049, 54] on button "Re-Attempt" at bounding box center [1055, 56] width 93 height 29
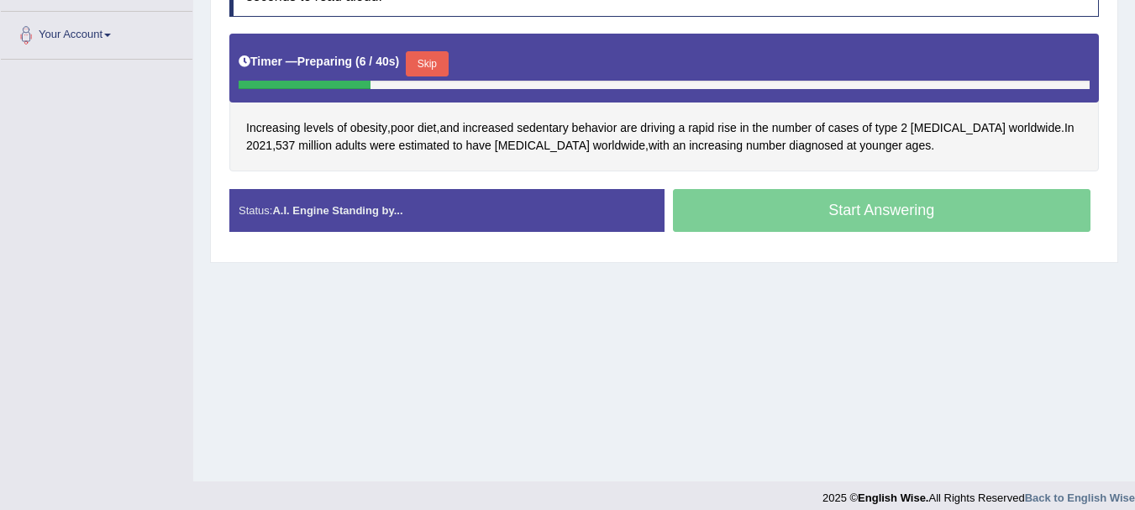
scroll to position [362, 0]
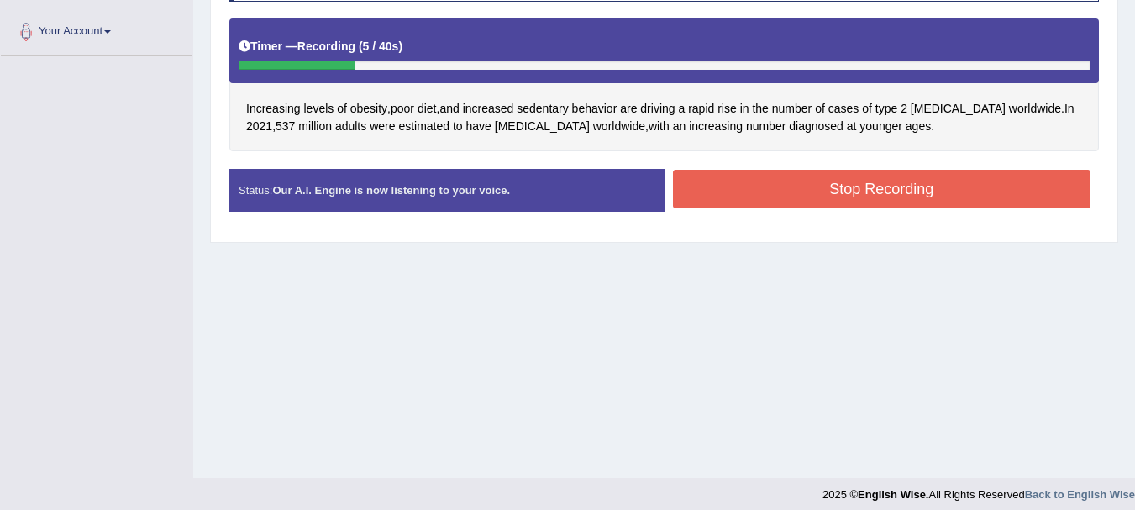
click at [842, 171] on button "Stop Recording" at bounding box center [882, 189] width 419 height 39
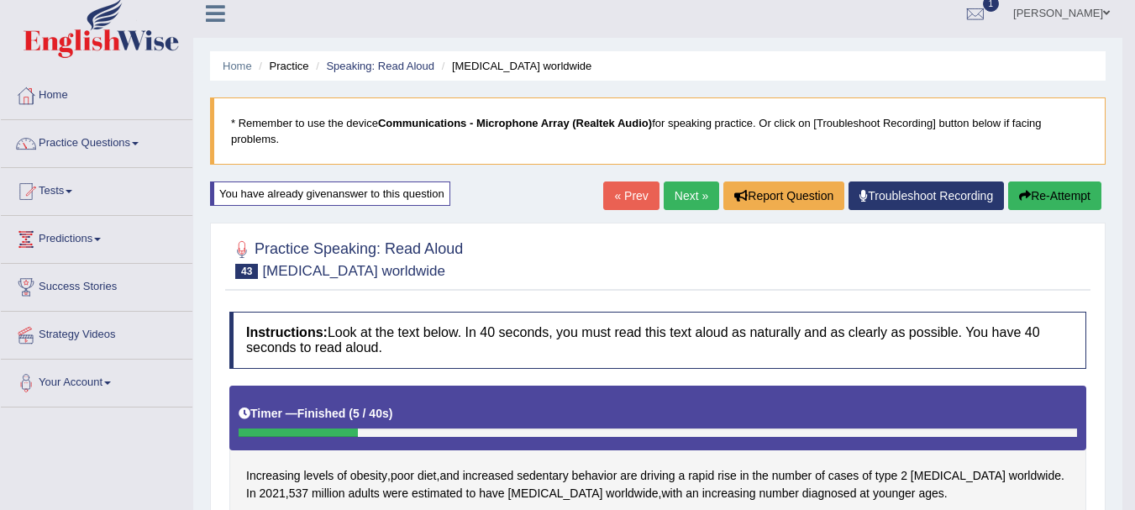
scroll to position [0, 0]
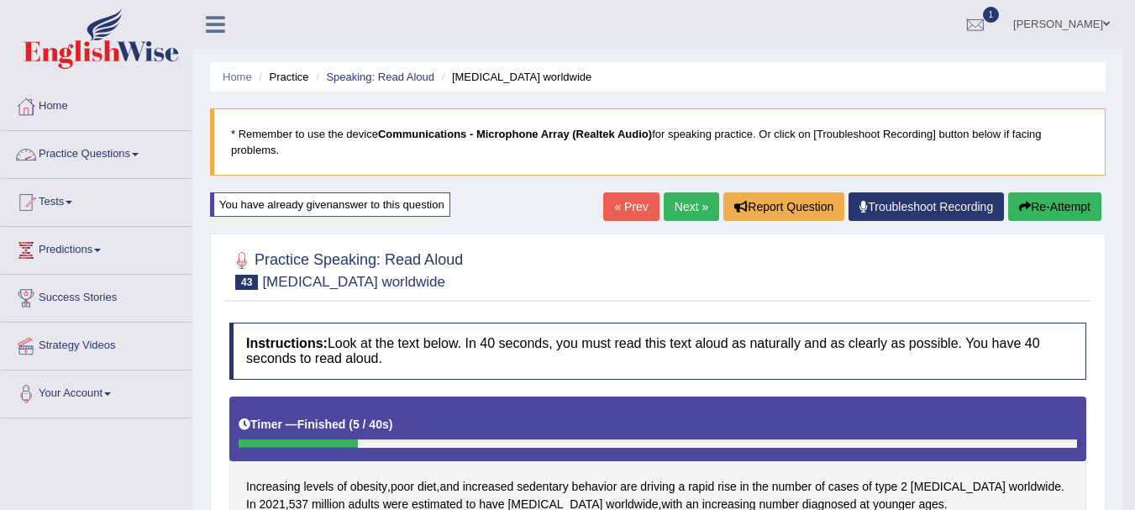
click at [90, 148] on link "Practice Questions" at bounding box center [97, 152] width 192 height 42
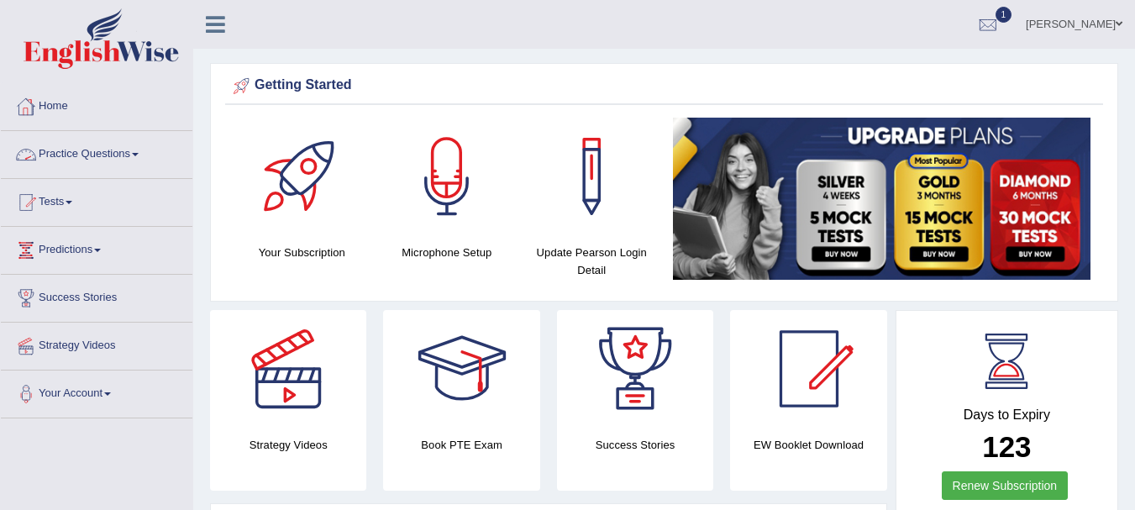
click at [95, 154] on link "Practice Questions" at bounding box center [97, 152] width 192 height 42
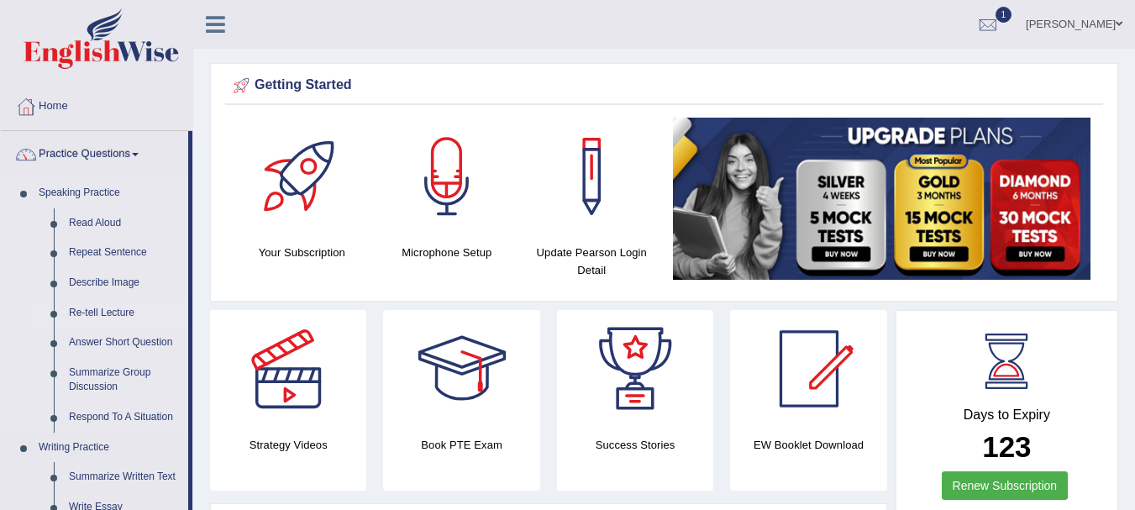
click at [97, 314] on link "Re-tell Lecture" at bounding box center [124, 313] width 127 height 30
